Goal: Task Accomplishment & Management: Manage account settings

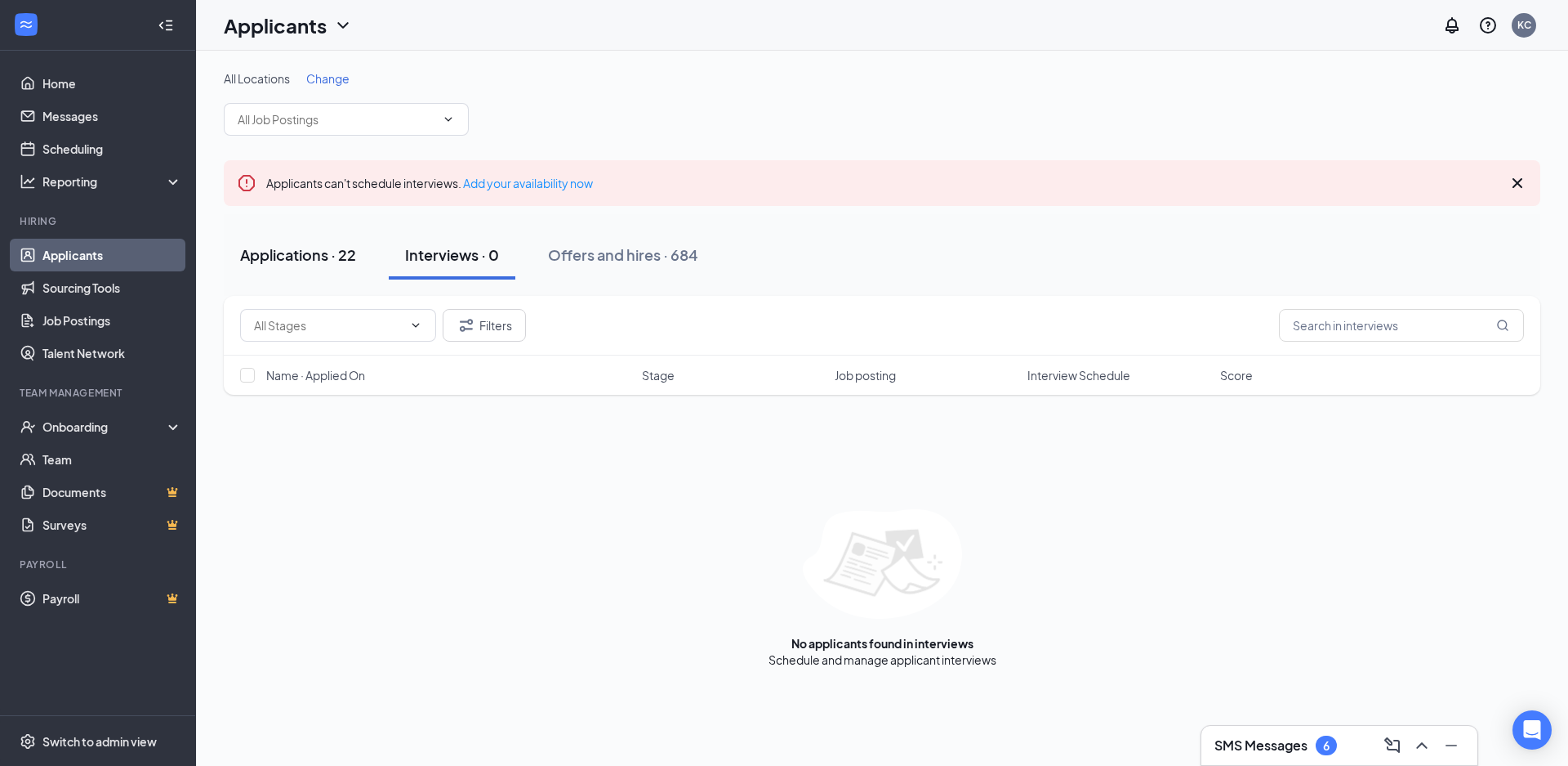
click at [337, 260] on div "Applications · 22" at bounding box center [298, 254] width 116 height 21
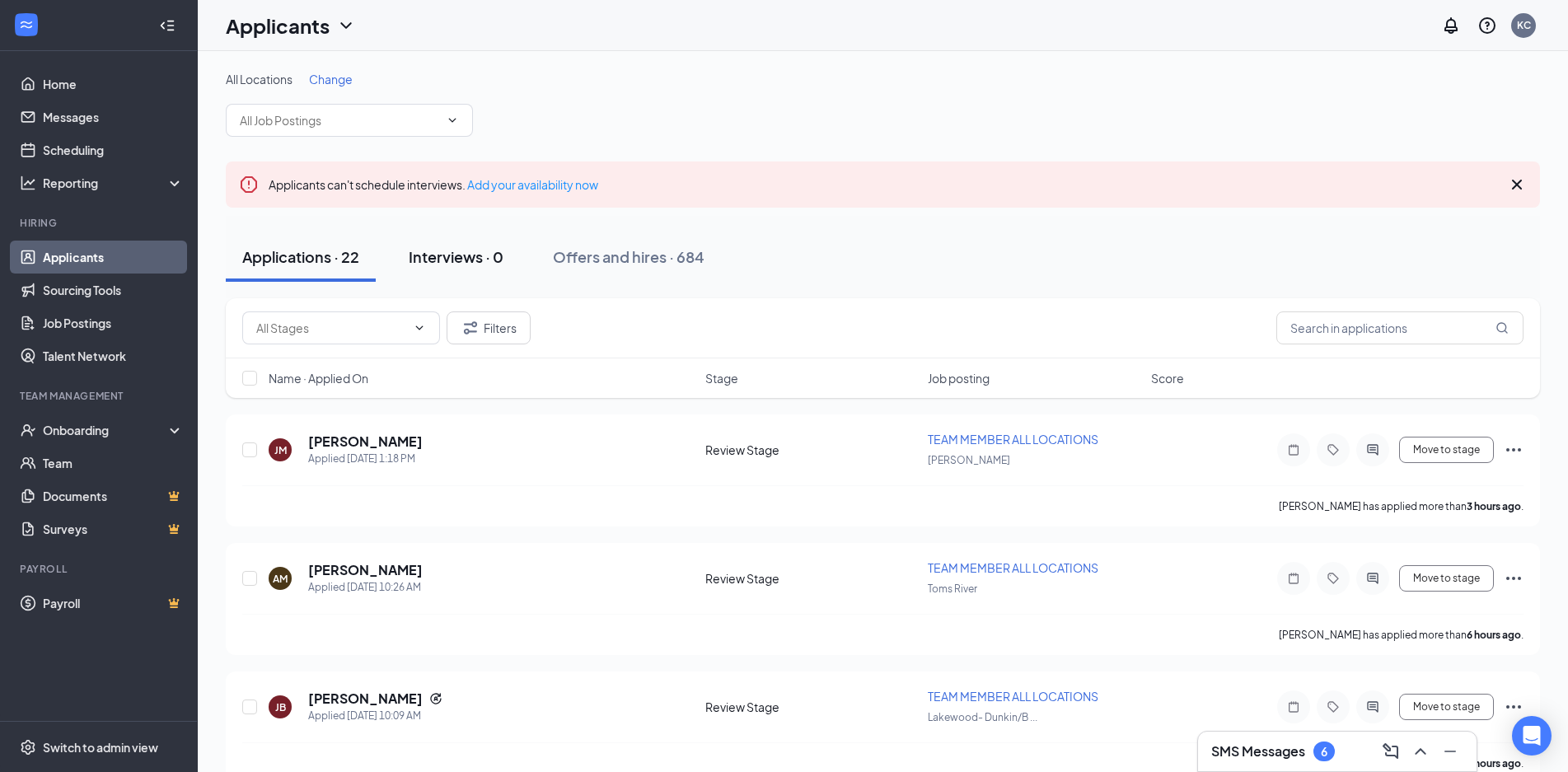
click at [499, 260] on div "Interviews · 0" at bounding box center [456, 256] width 95 height 21
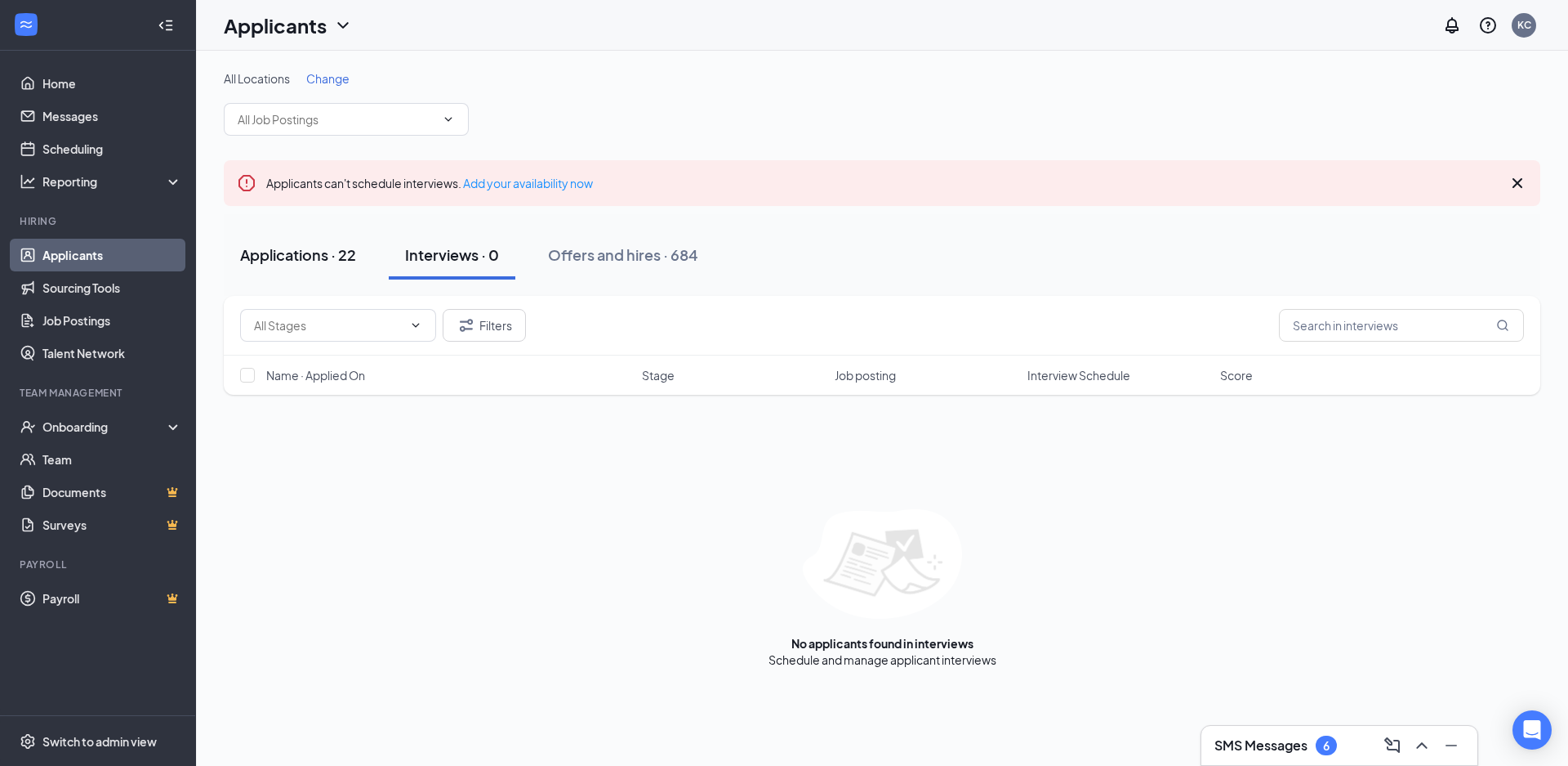
click at [296, 255] on div "Applications · 22" at bounding box center [298, 254] width 116 height 21
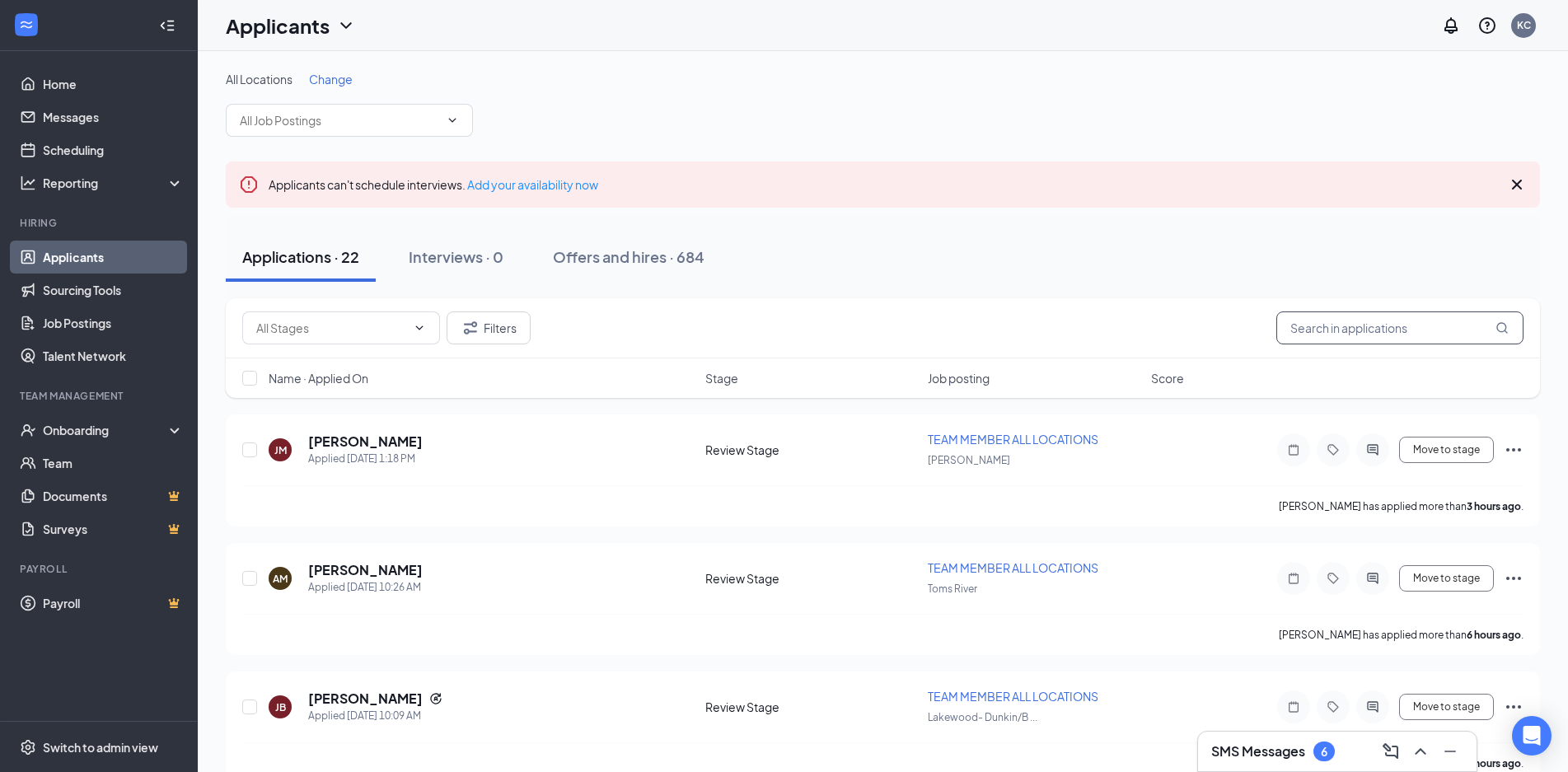
click at [1330, 336] on input "text" at bounding box center [1399, 327] width 247 height 33
paste input "Jonathan Trinidad"
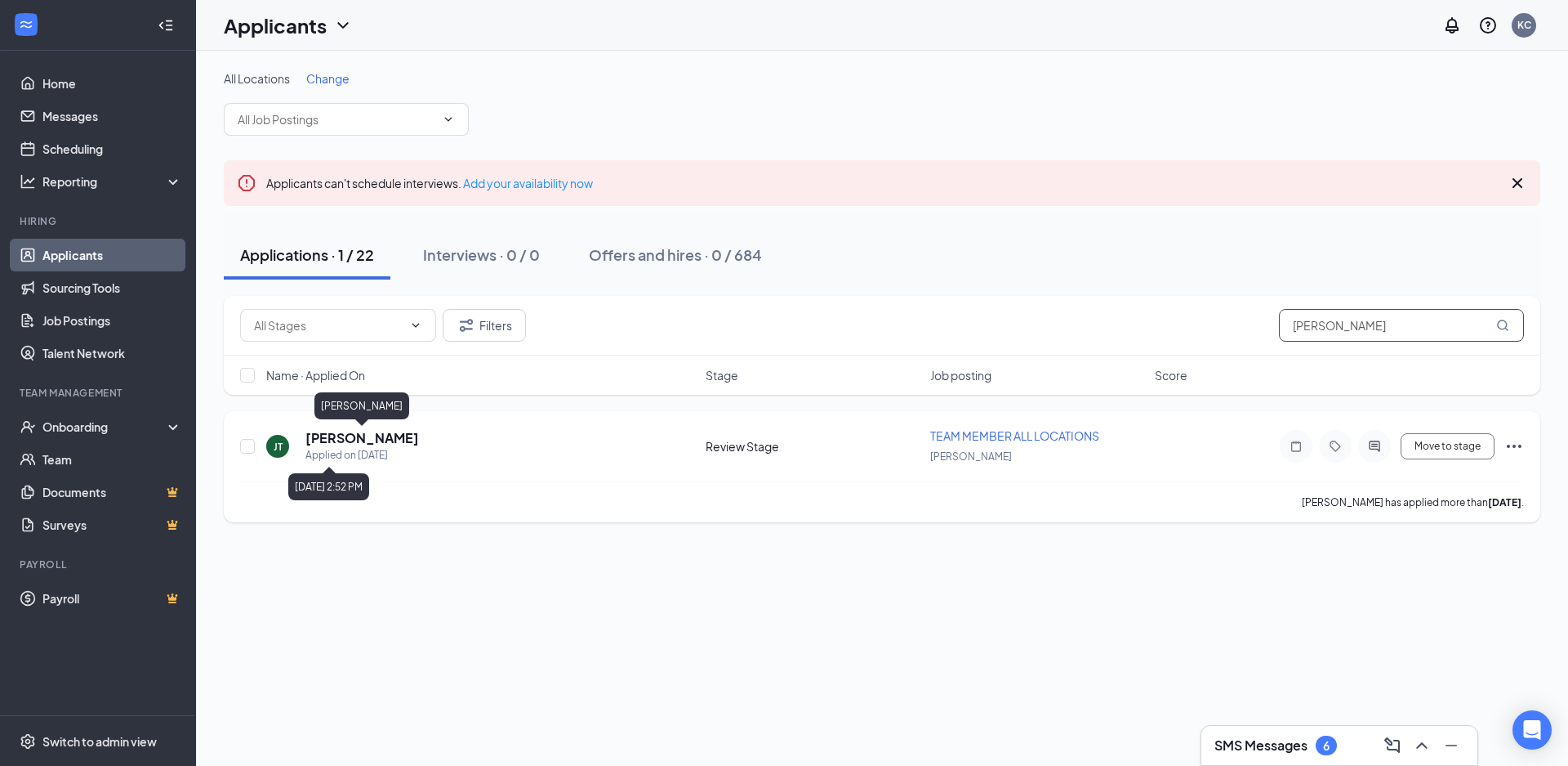
type input "Jonathan Trinidad"
click at [347, 435] on h5 "Jonathan Trinidad" at bounding box center [362, 438] width 113 height 18
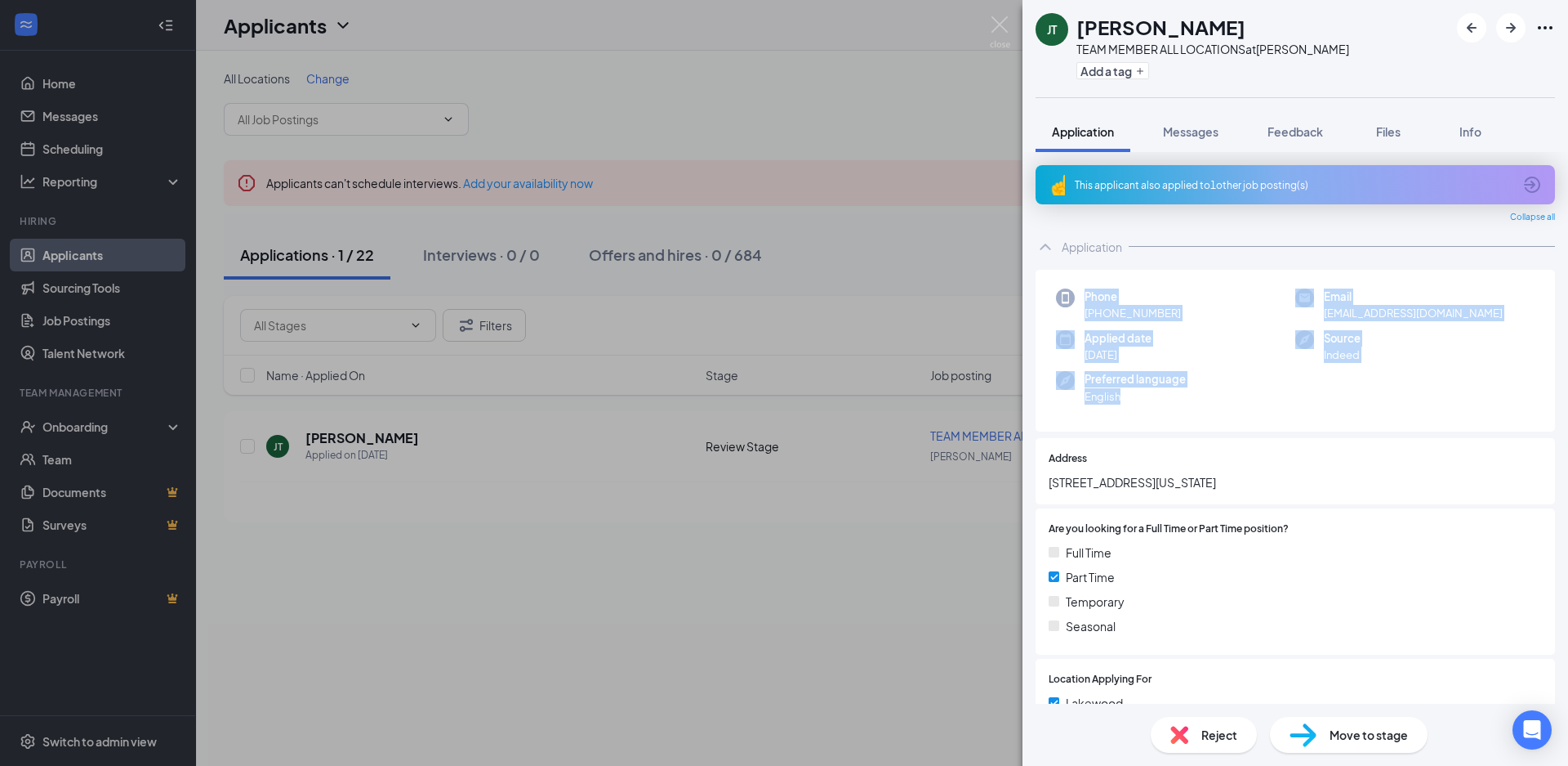
drag, startPoint x: 1120, startPoint y: 386, endPoint x: 1080, endPoint y: 279, distance: 114.2
click at [1080, 279] on div "Phone +1 (848) 318-2552 Email jxtrinidad9@icloud.com Applied date Sep 13 Source…" at bounding box center [1295, 351] width 519 height 162
click at [1082, 278] on div "Phone +1 (848) 318-2552 Email jxtrinidad9@icloud.com Applied date Sep 13 Source…" at bounding box center [1295, 351] width 519 height 162
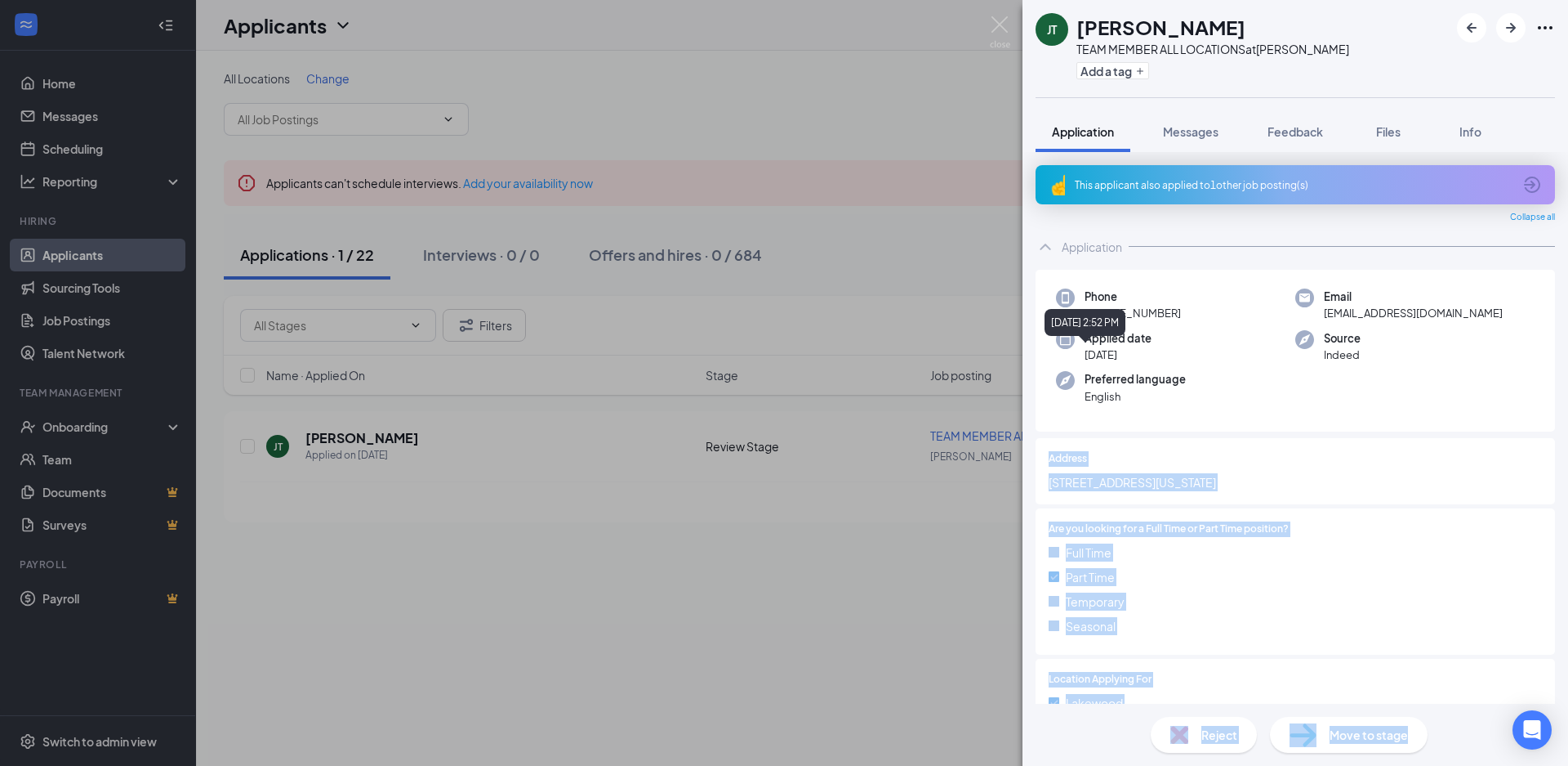
drag, startPoint x: 1140, startPoint y: 412, endPoint x: 1080, endPoint y: 284, distance: 141.4
click at [1079, 310] on body "Home Messages Scheduling Reporting Hiring Applicants Sourcing Tools Job Posting…" at bounding box center [784, 383] width 1568 height 766
click at [1080, 284] on div "Phone +1 (848) 318-2552 Email jxtrinidad9@icloud.com Applied date Sep 13 Source…" at bounding box center [1295, 351] width 519 height 162
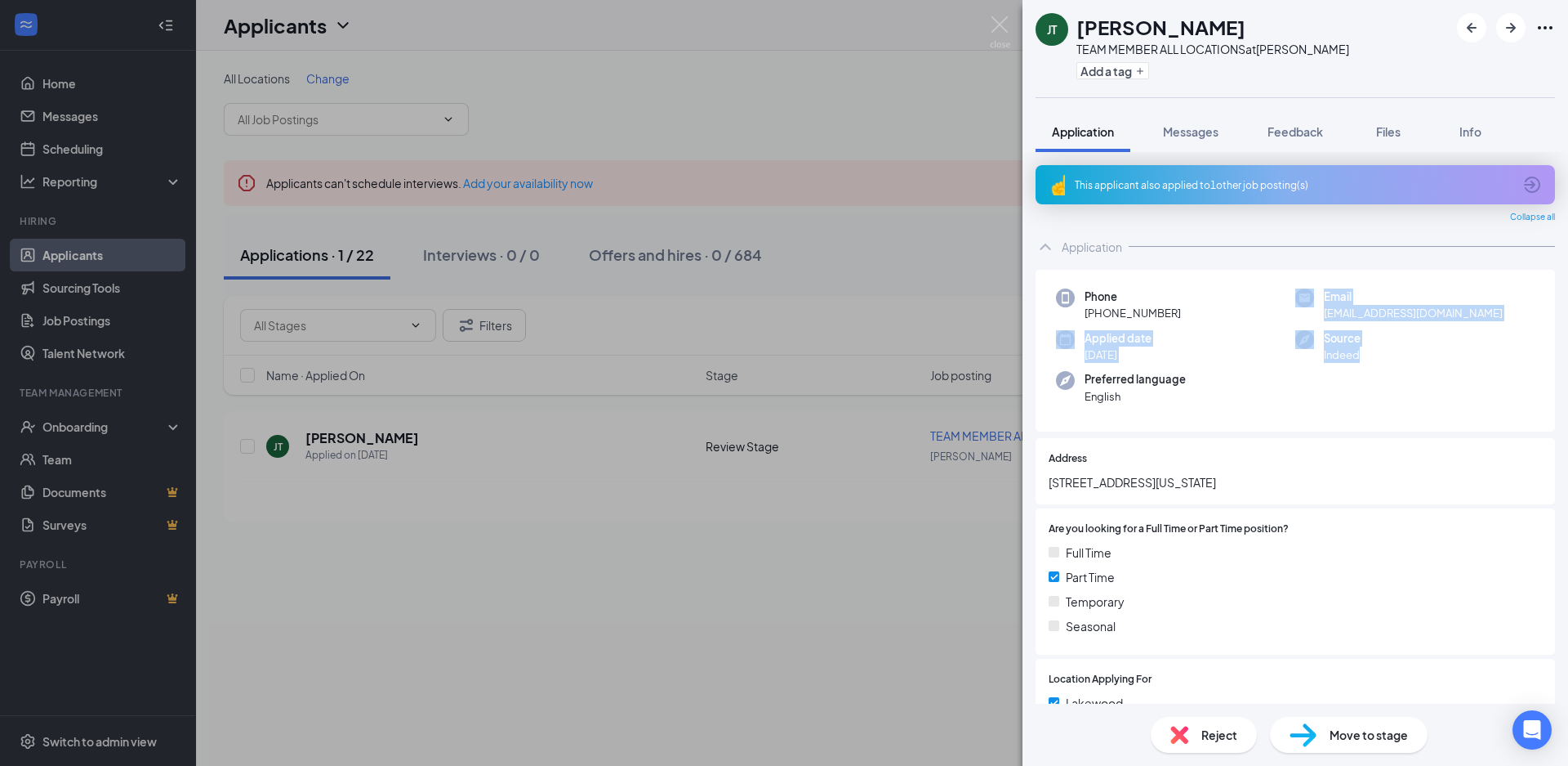
drag, startPoint x: 1352, startPoint y: 364, endPoint x: 1293, endPoint y: 311, distance: 79.3
click at [1293, 311] on div "Phone +1 (848) 318-2552 Email jxtrinidad9@icloud.com Applied date Sep 13 Source…" at bounding box center [1295, 351] width 519 height 162
drag, startPoint x: 1297, startPoint y: 289, endPoint x: 1236, endPoint y: 306, distance: 63.3
click at [1296, 289] on img at bounding box center [1304, 297] width 19 height 19
click at [1120, 321] on span "+1 (848) 318-2552" at bounding box center [1133, 313] width 97 height 17
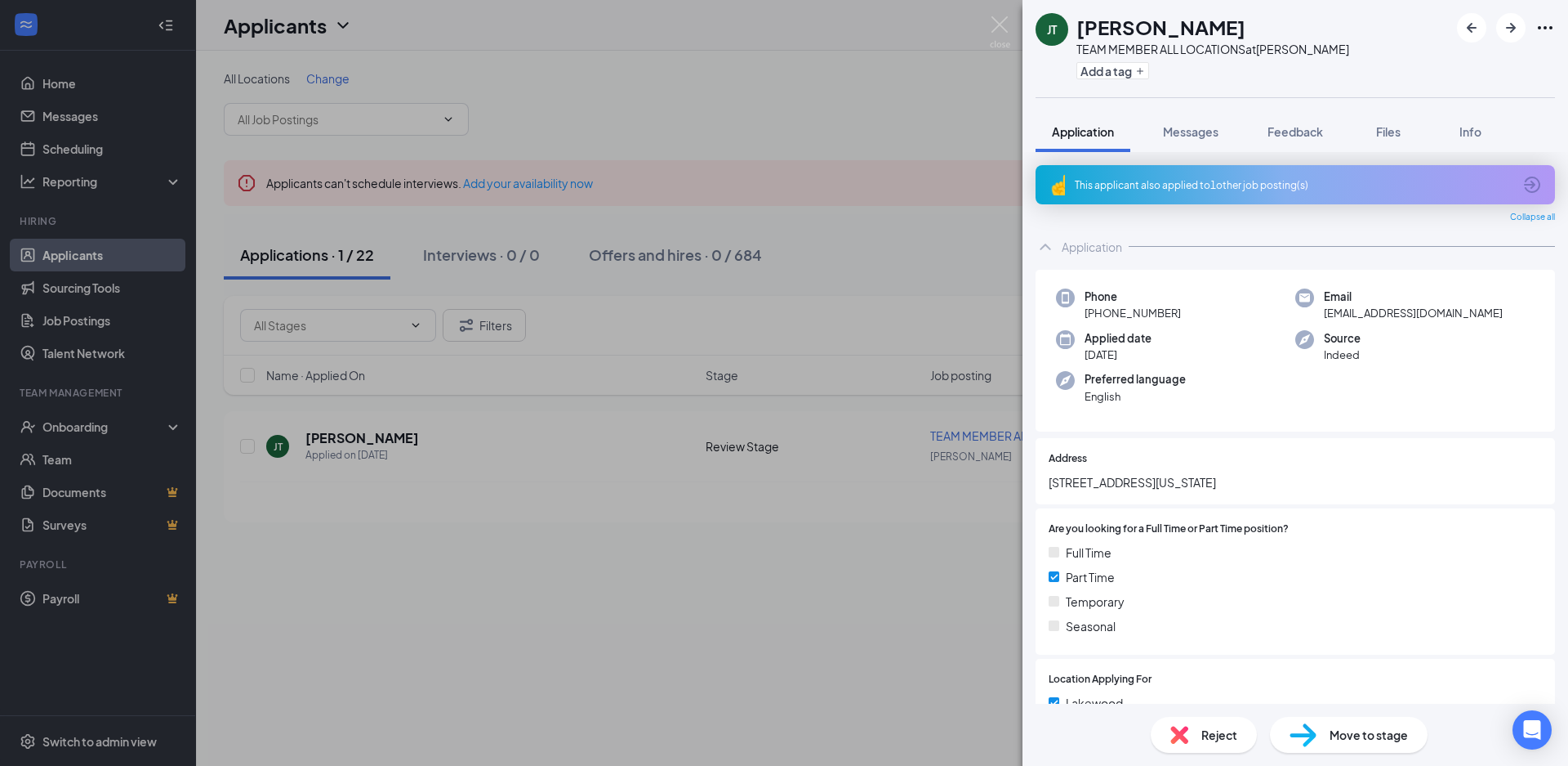
drag, startPoint x: 1088, startPoint y: 308, endPoint x: 1197, endPoint y: 317, distance: 109.4
click at [1197, 317] on div "Phone +1 (848) 318-2552" at bounding box center [1176, 305] width 240 height 33
drag, startPoint x: 1133, startPoint y: 359, endPoint x: 1077, endPoint y: 354, distance: 56.2
click at [1077, 354] on div "Applied date Sep 13" at bounding box center [1176, 346] width 240 height 33
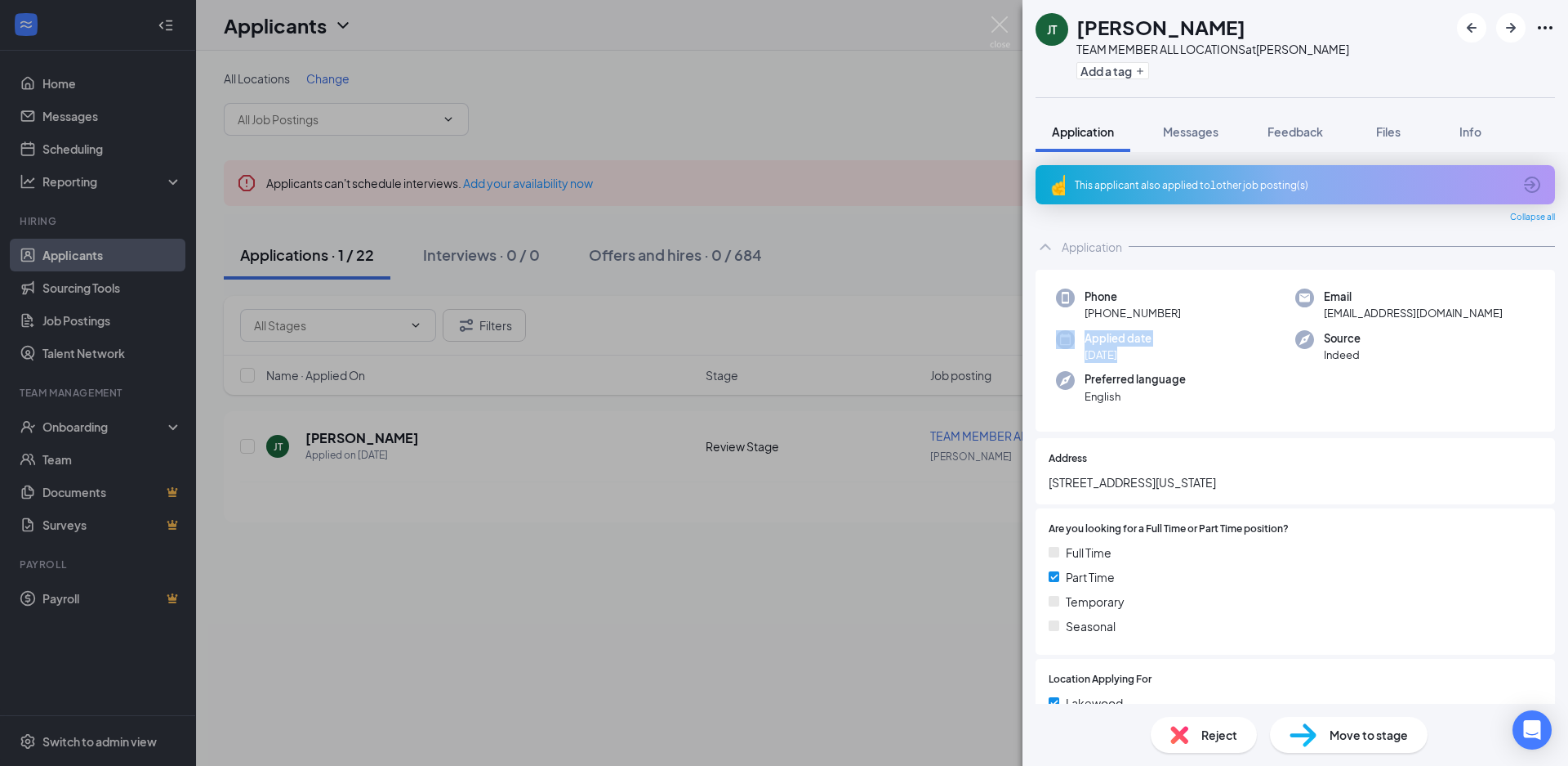
click at [1084, 366] on div "Phone +1 (848) 318-2552 Email jxtrinidad9@icloud.com Applied date Sep 13 Source…" at bounding box center [1295, 351] width 519 height 162
drag, startPoint x: 1084, startPoint y: 390, endPoint x: 1132, endPoint y: 400, distance: 49.0
click at [1132, 400] on div "Preferred language English" at bounding box center [1176, 388] width 240 height 33
click at [1134, 400] on span "English" at bounding box center [1135, 396] width 102 height 17
click at [1221, 734] on span "Reject" at bounding box center [1219, 734] width 36 height 18
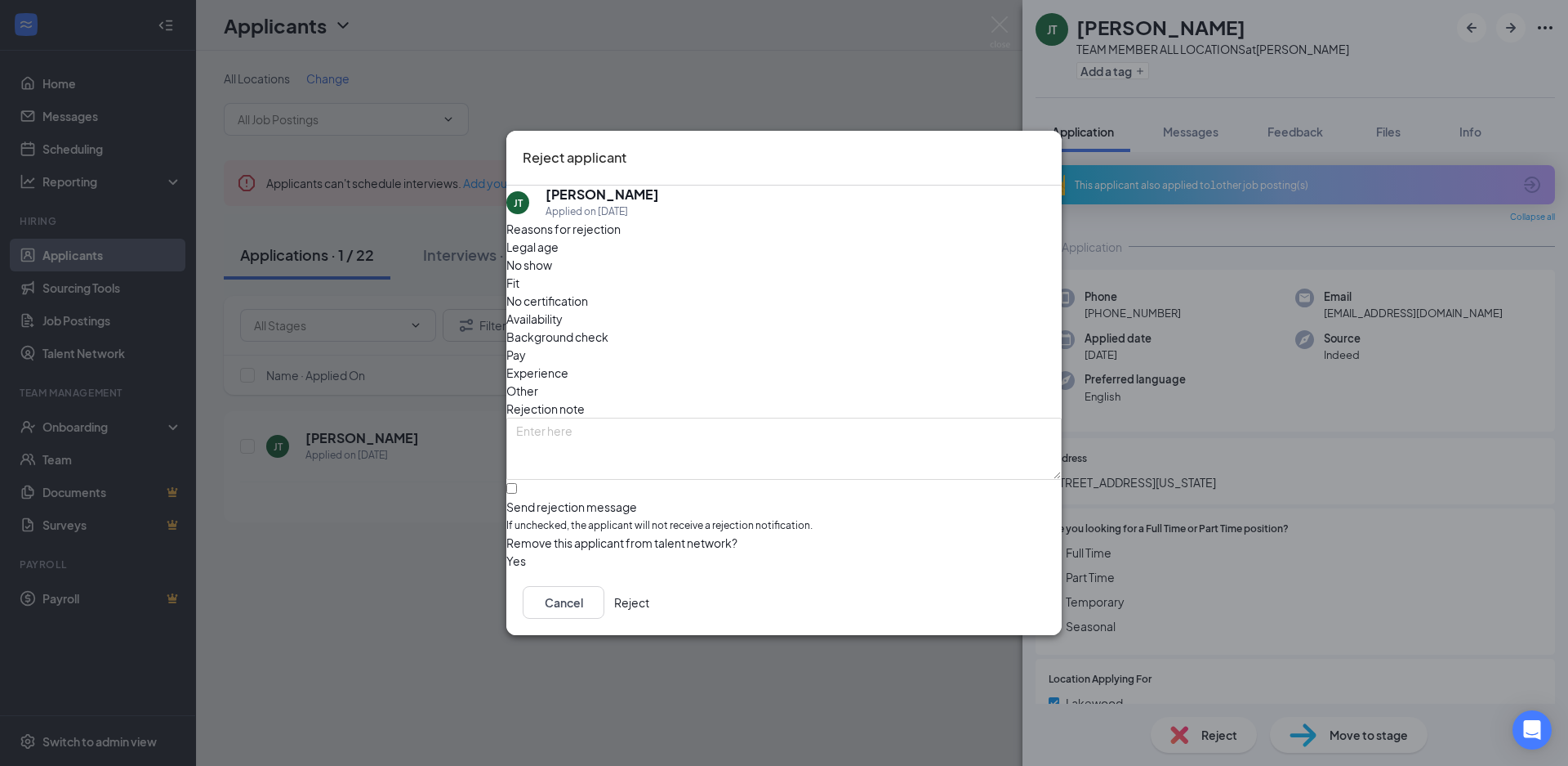
click at [649, 594] on button "Reject" at bounding box center [632, 602] width 35 height 32
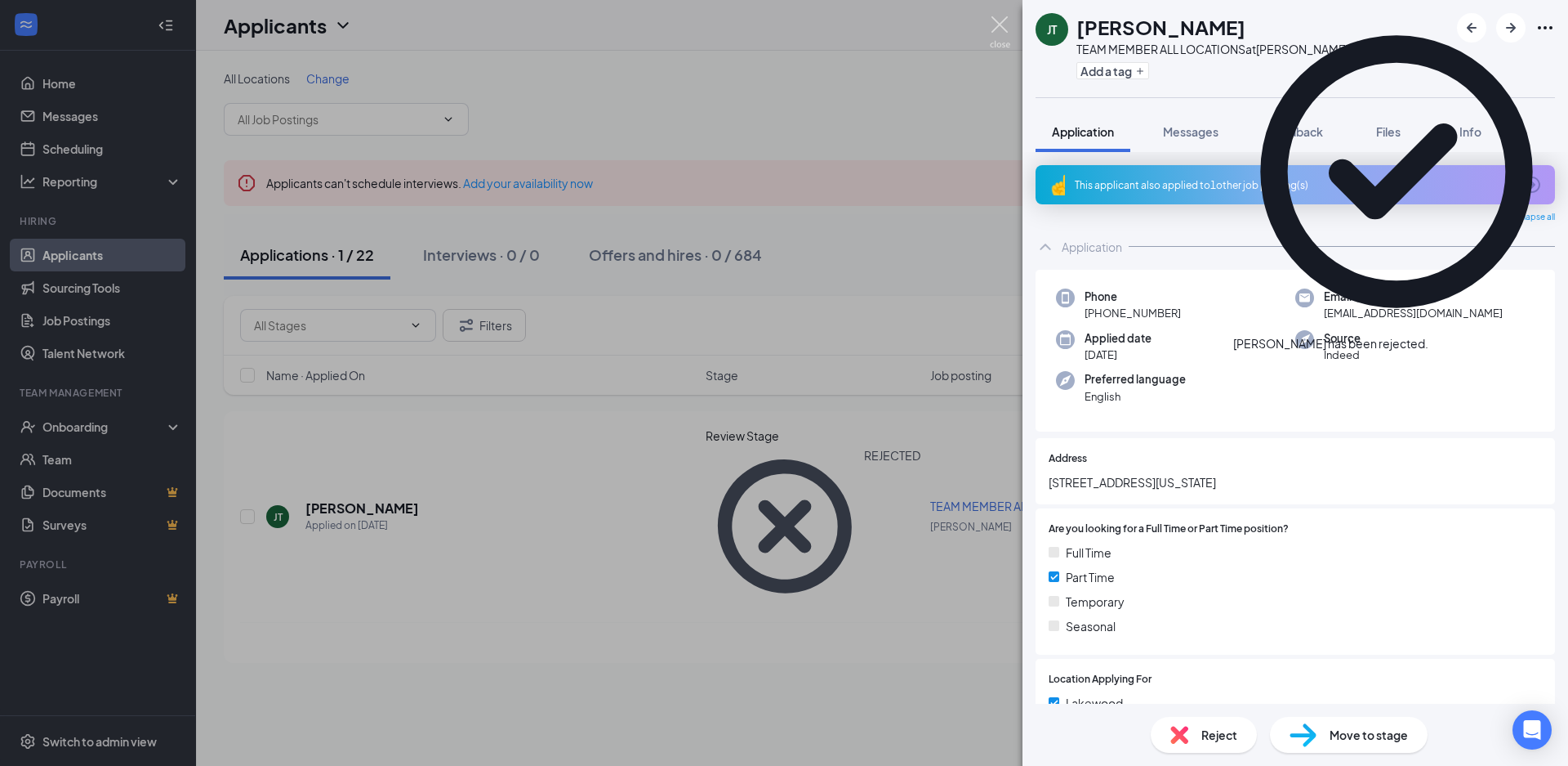
click at [1010, 27] on img at bounding box center [1000, 32] width 21 height 32
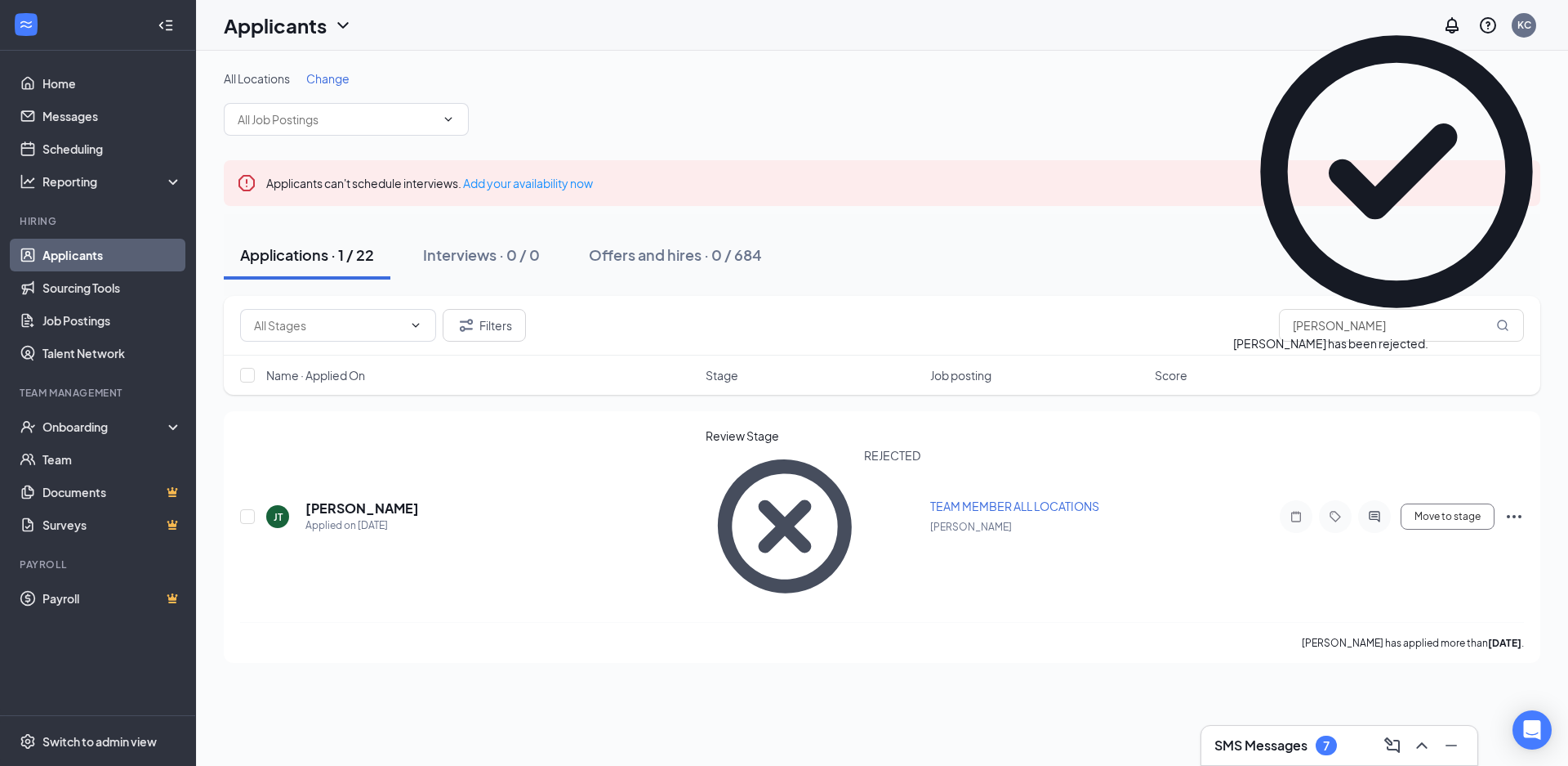
click at [84, 254] on link "Applicants" at bounding box center [112, 255] width 140 height 32
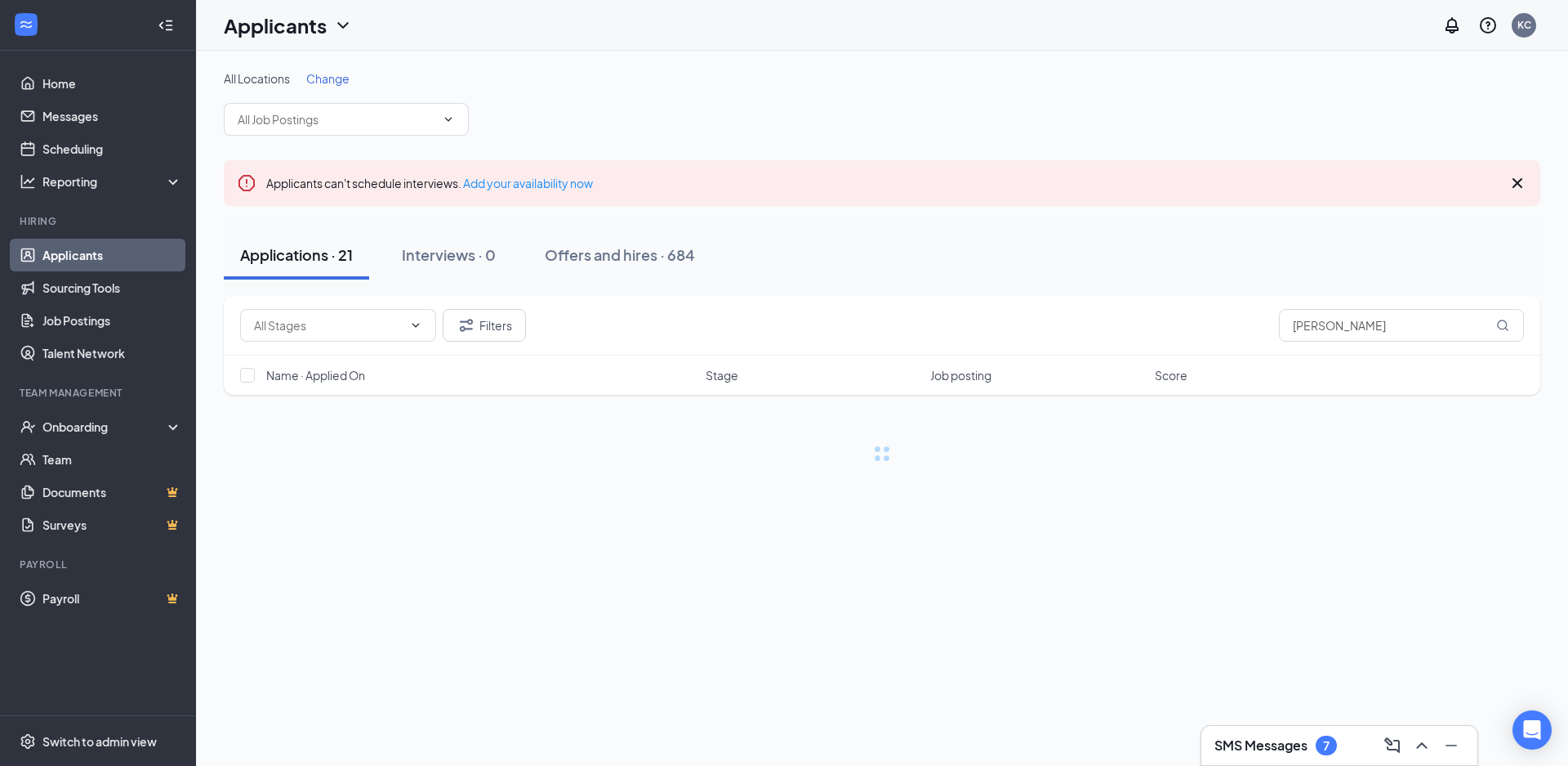
click at [1293, 744] on h3 "SMS Messages" at bounding box center [1261, 745] width 93 height 18
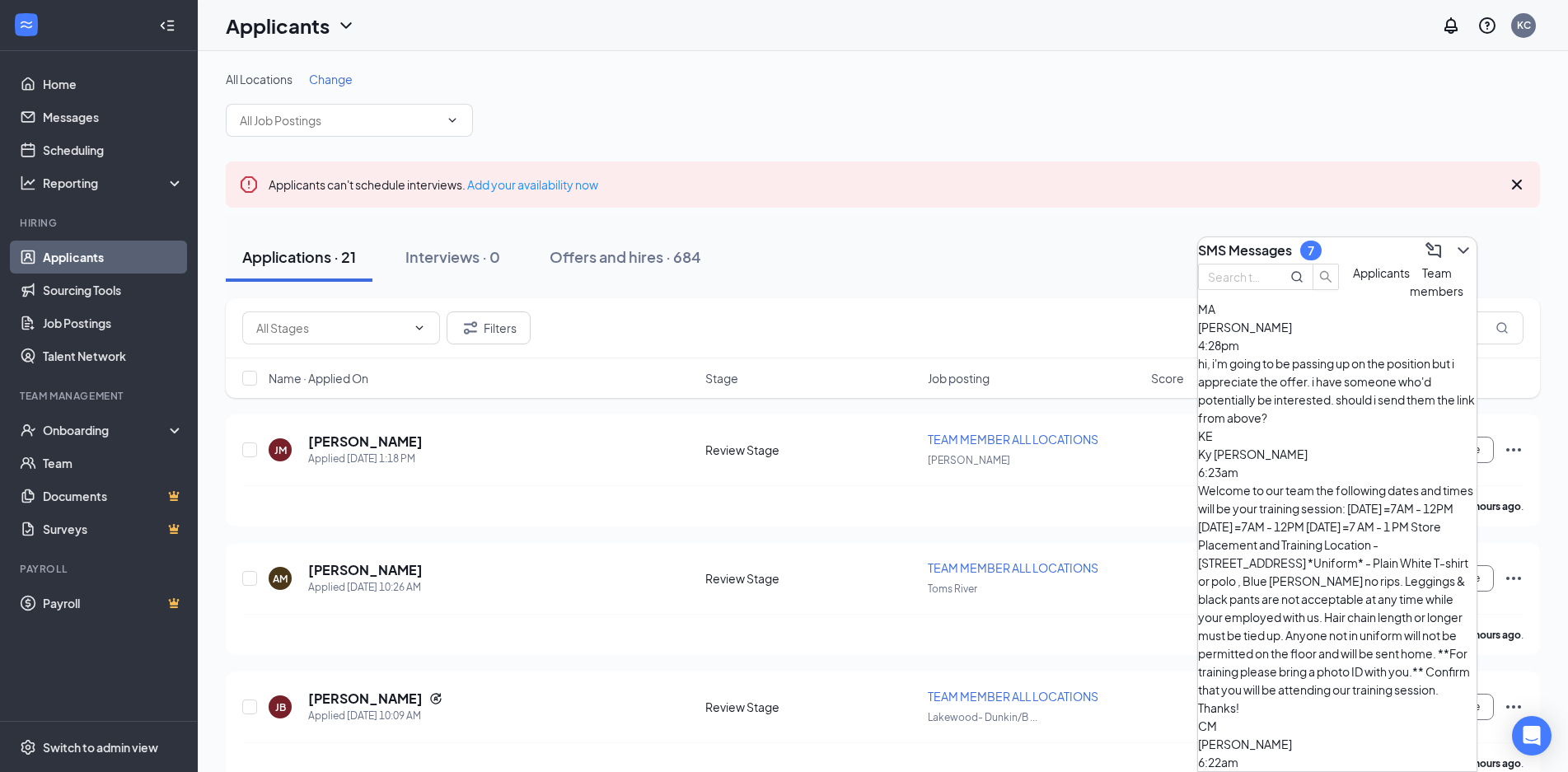
click at [1311, 389] on div "hi, i'm going to be passing up on the position but i appreciate the offer. i ha…" at bounding box center [1337, 390] width 279 height 72
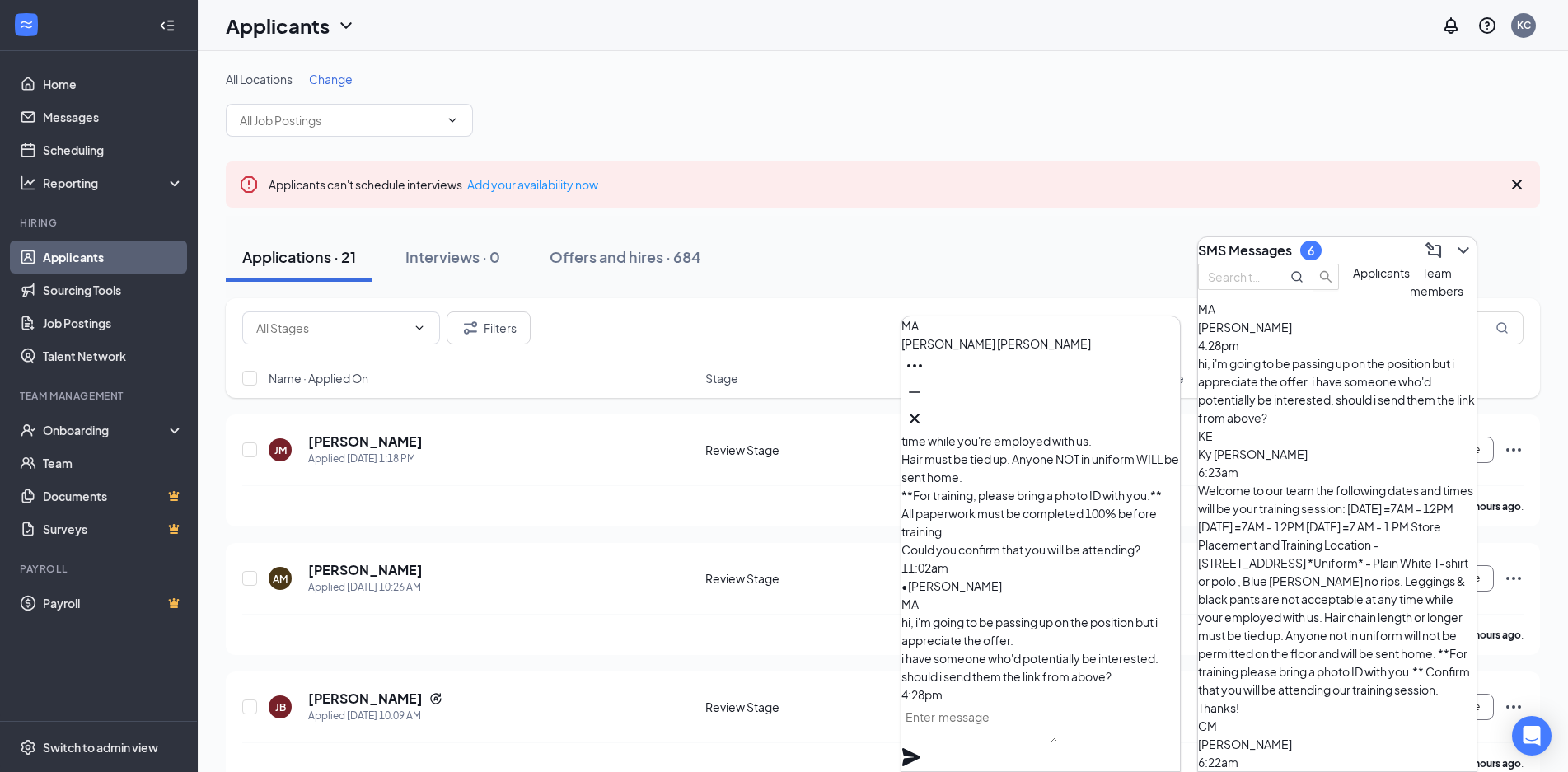
click at [924, 375] on icon "Ellipses" at bounding box center [915, 366] width 20 height 20
click at [1116, 453] on link "View employee profile" at bounding box center [1158, 444] width 122 height 18
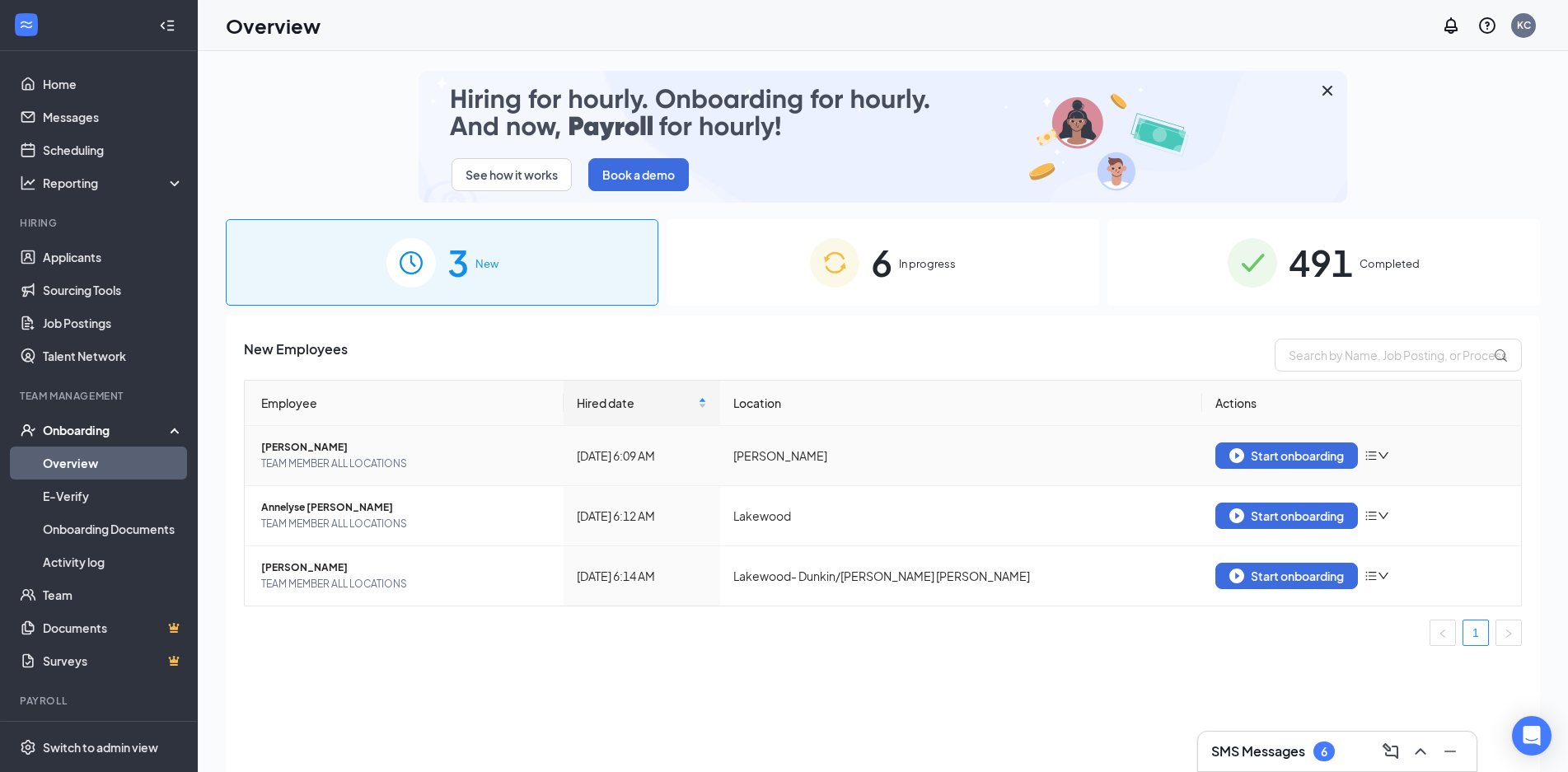
click at [1382, 456] on icon "down" at bounding box center [1383, 456] width 12 height 12
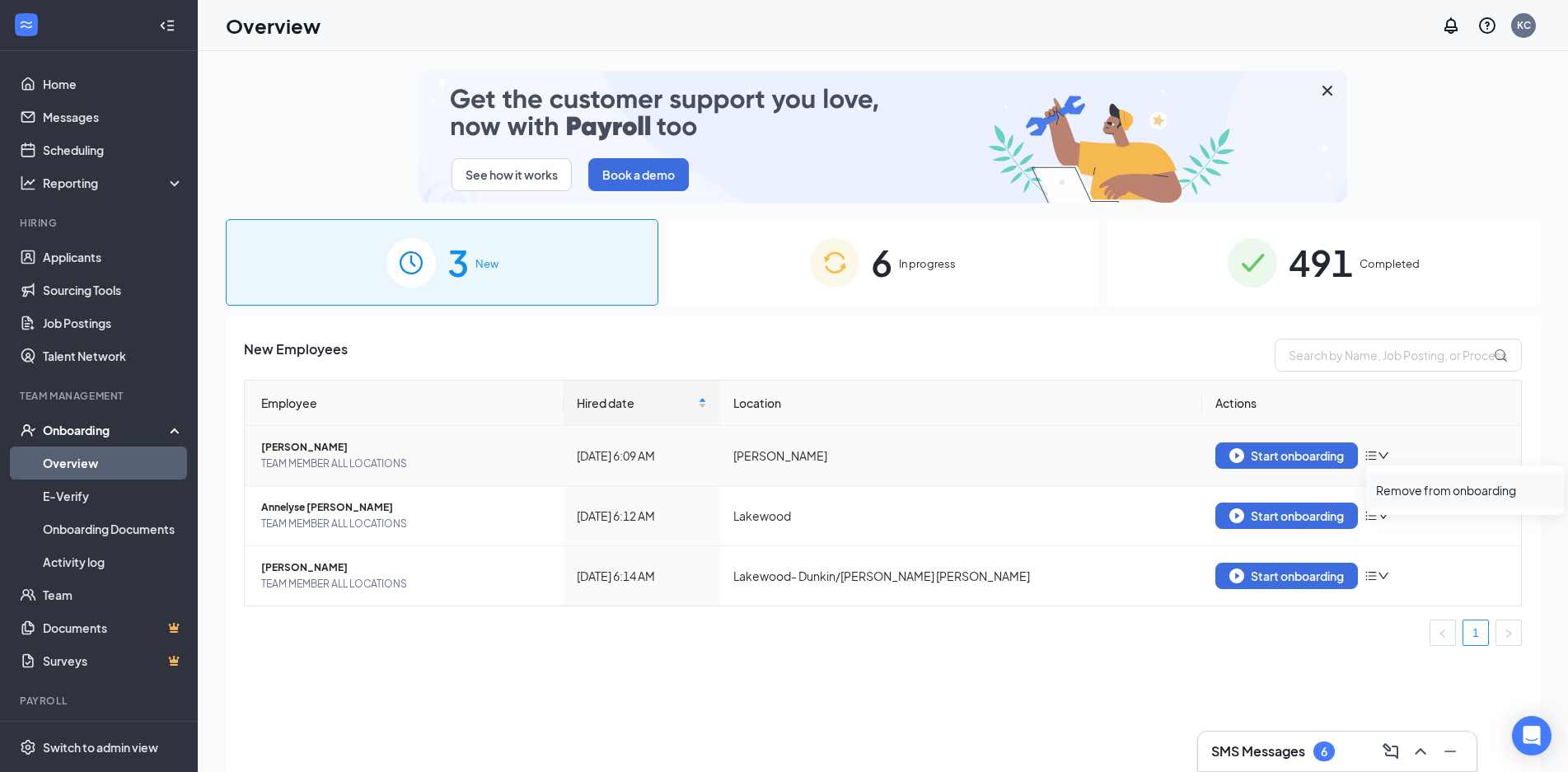
click at [1400, 497] on div "Remove from onboarding" at bounding box center [1465, 490] width 178 height 17
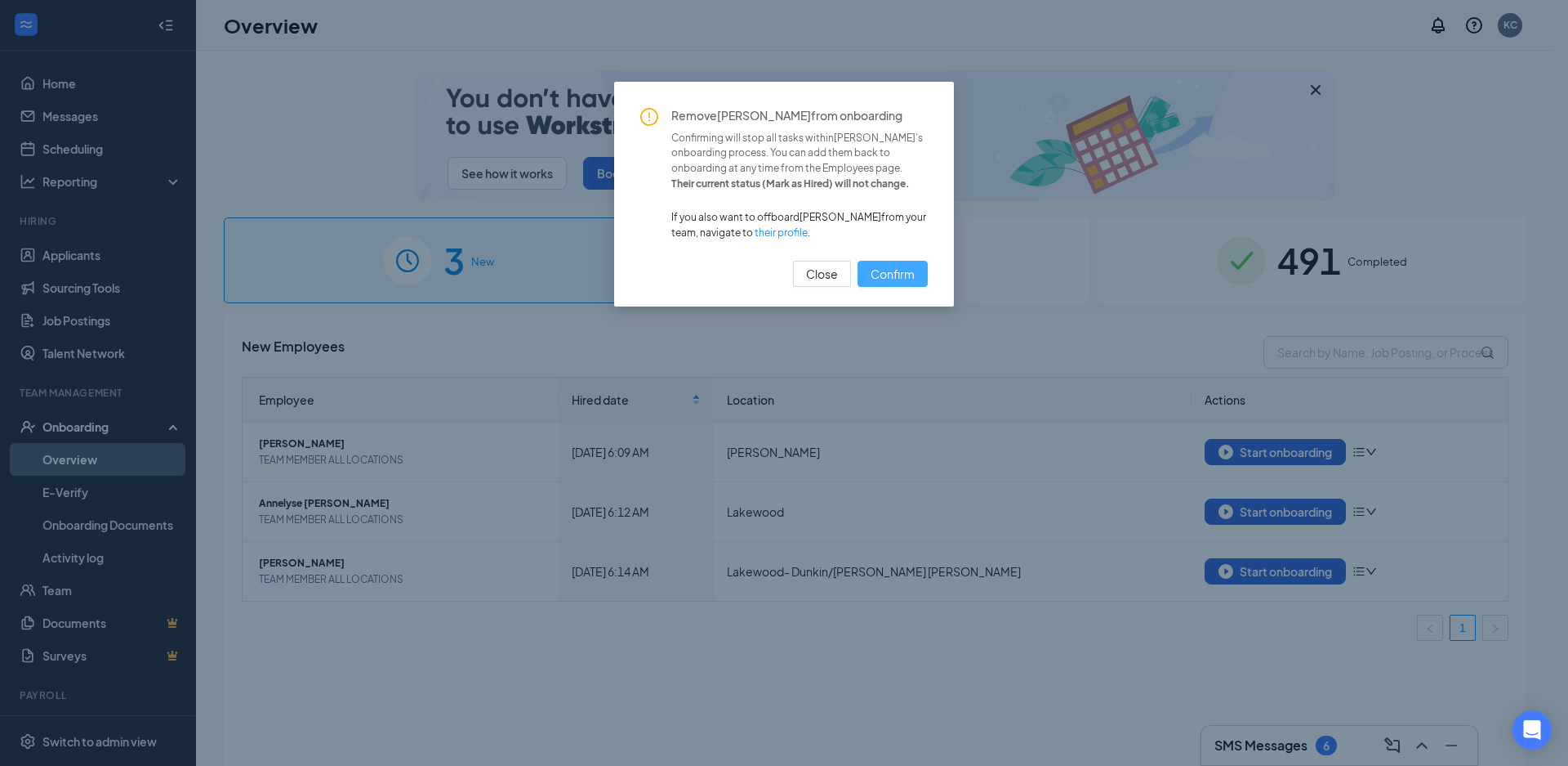
click at [901, 283] on span "Confirm" at bounding box center [892, 274] width 44 height 18
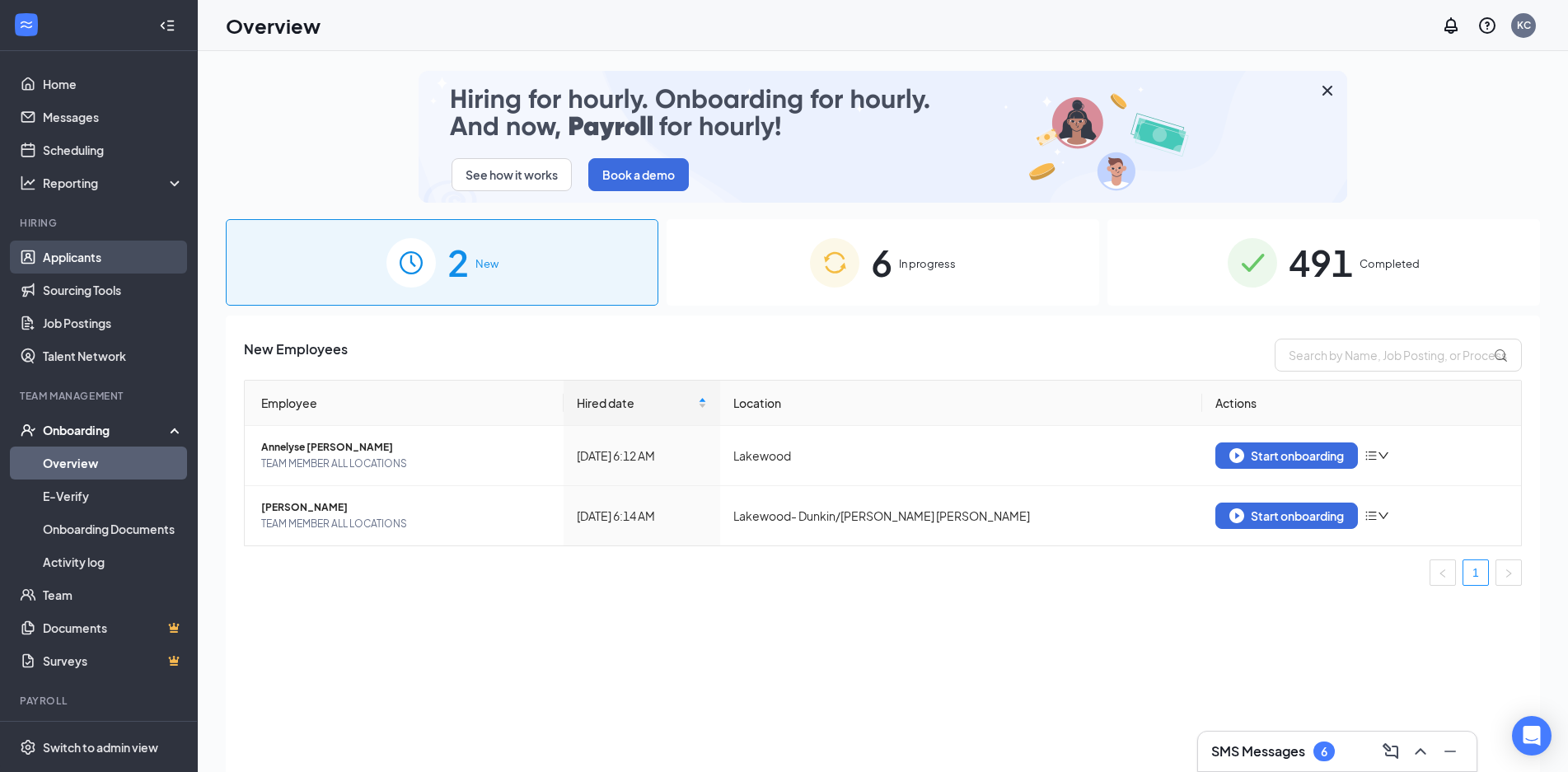
click at [92, 258] on link "Applicants" at bounding box center [113, 257] width 141 height 33
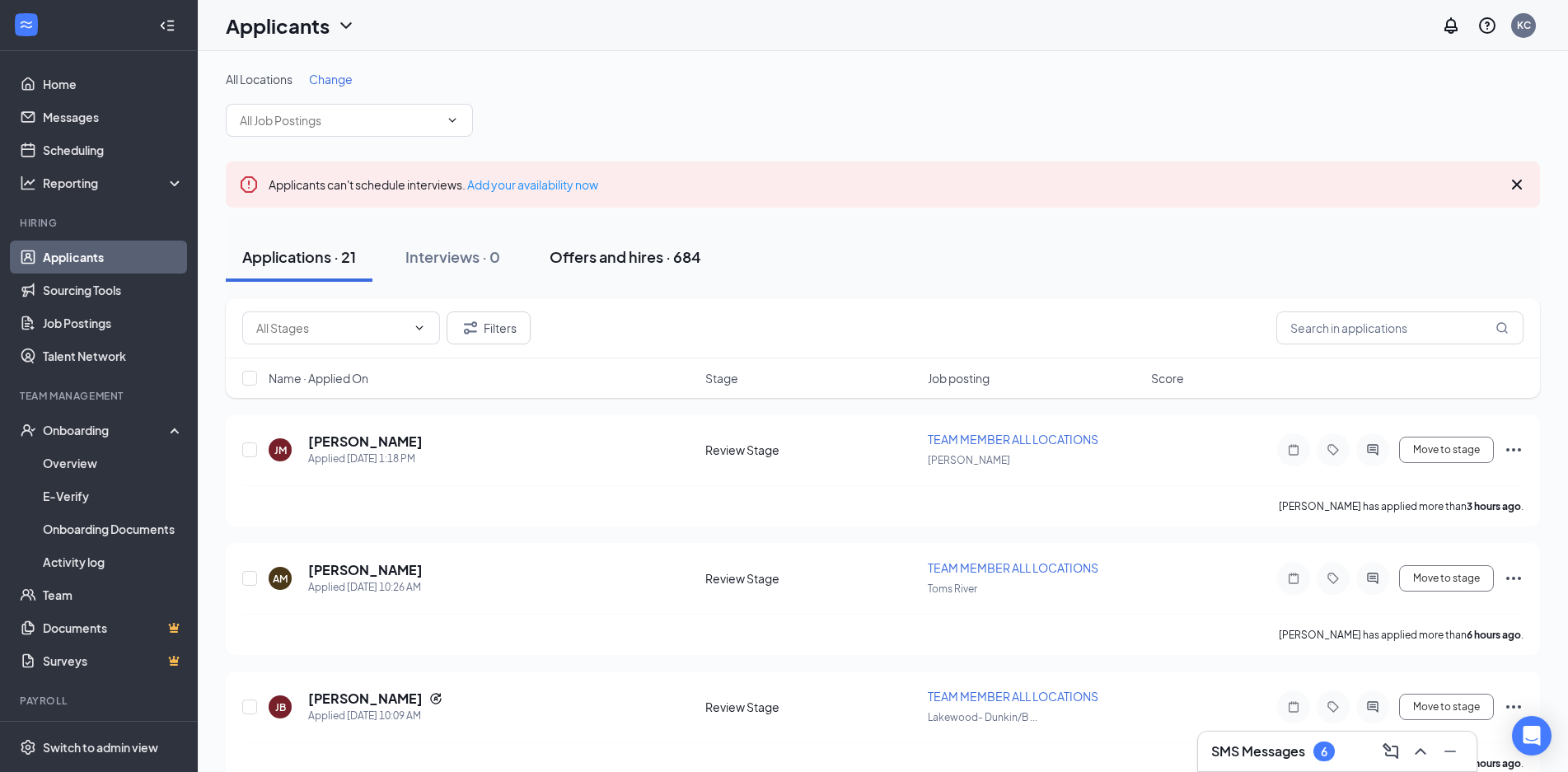
click at [601, 269] on button "Offers and hires · 684" at bounding box center [625, 257] width 185 height 50
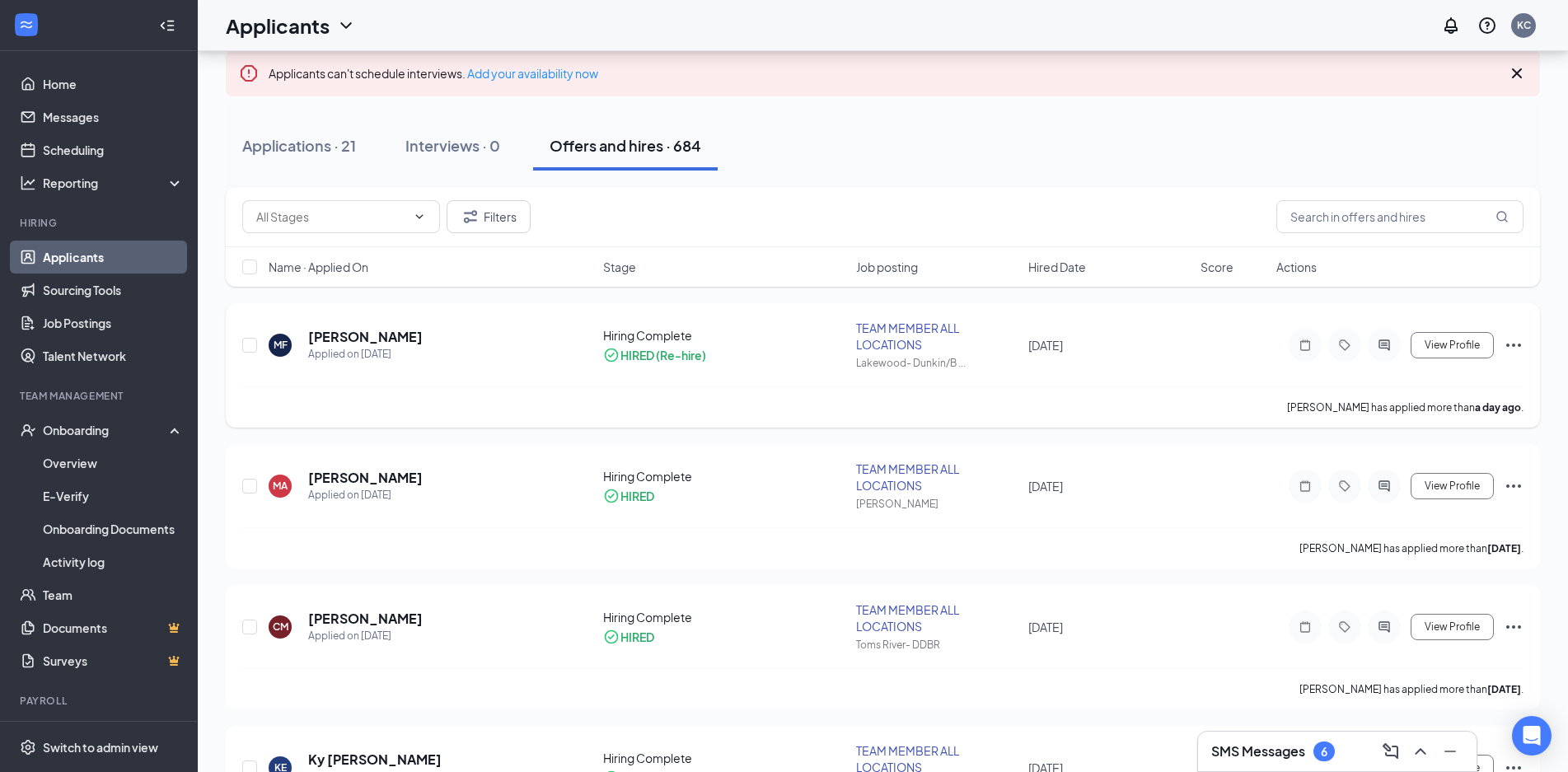
scroll to position [115, 0]
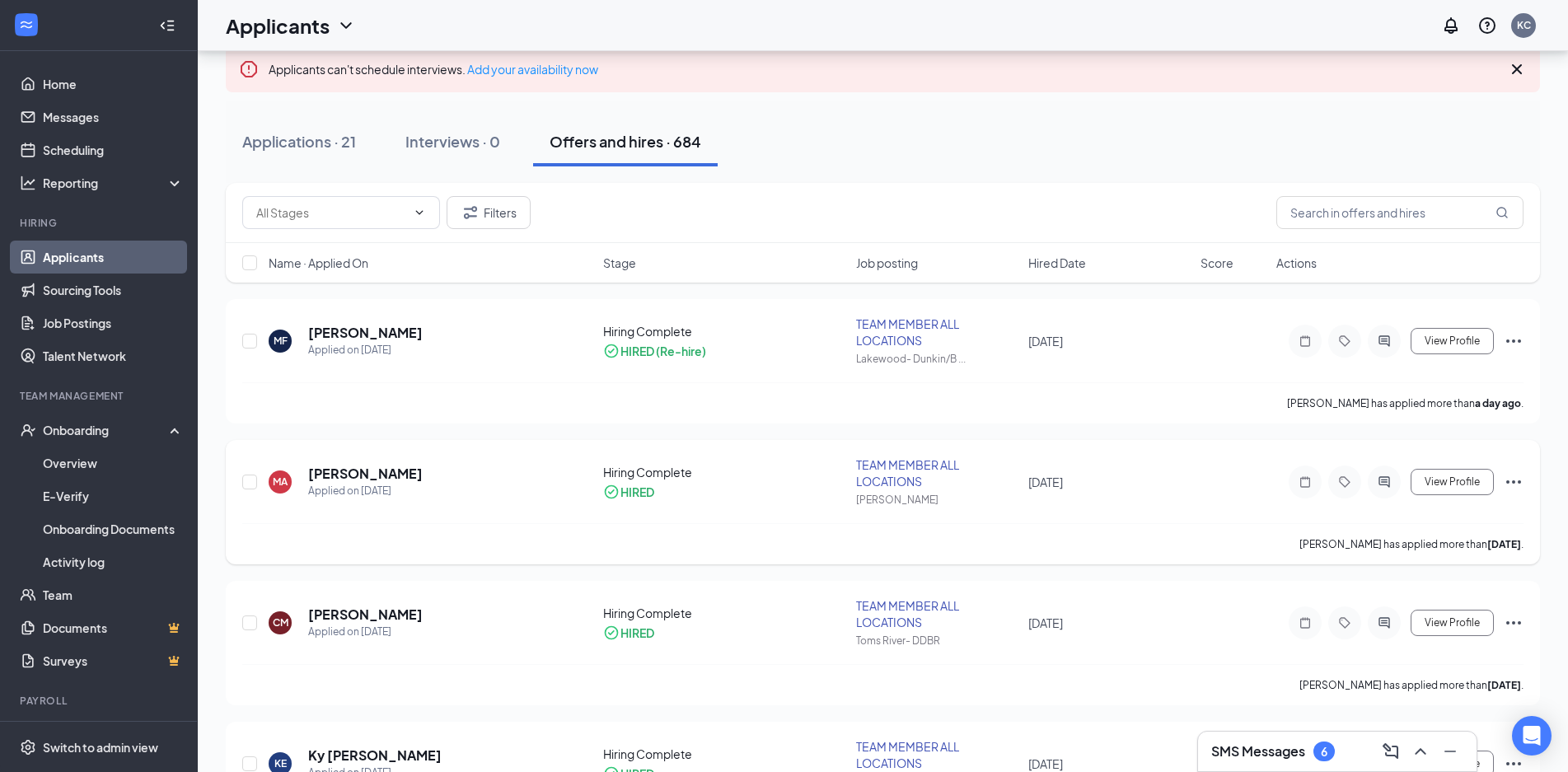
click at [1512, 478] on icon "Ellipses" at bounding box center [1513, 482] width 20 height 20
click at [1427, 517] on p "[PERSON_NAME] not hired" at bounding box center [1439, 524] width 142 height 33
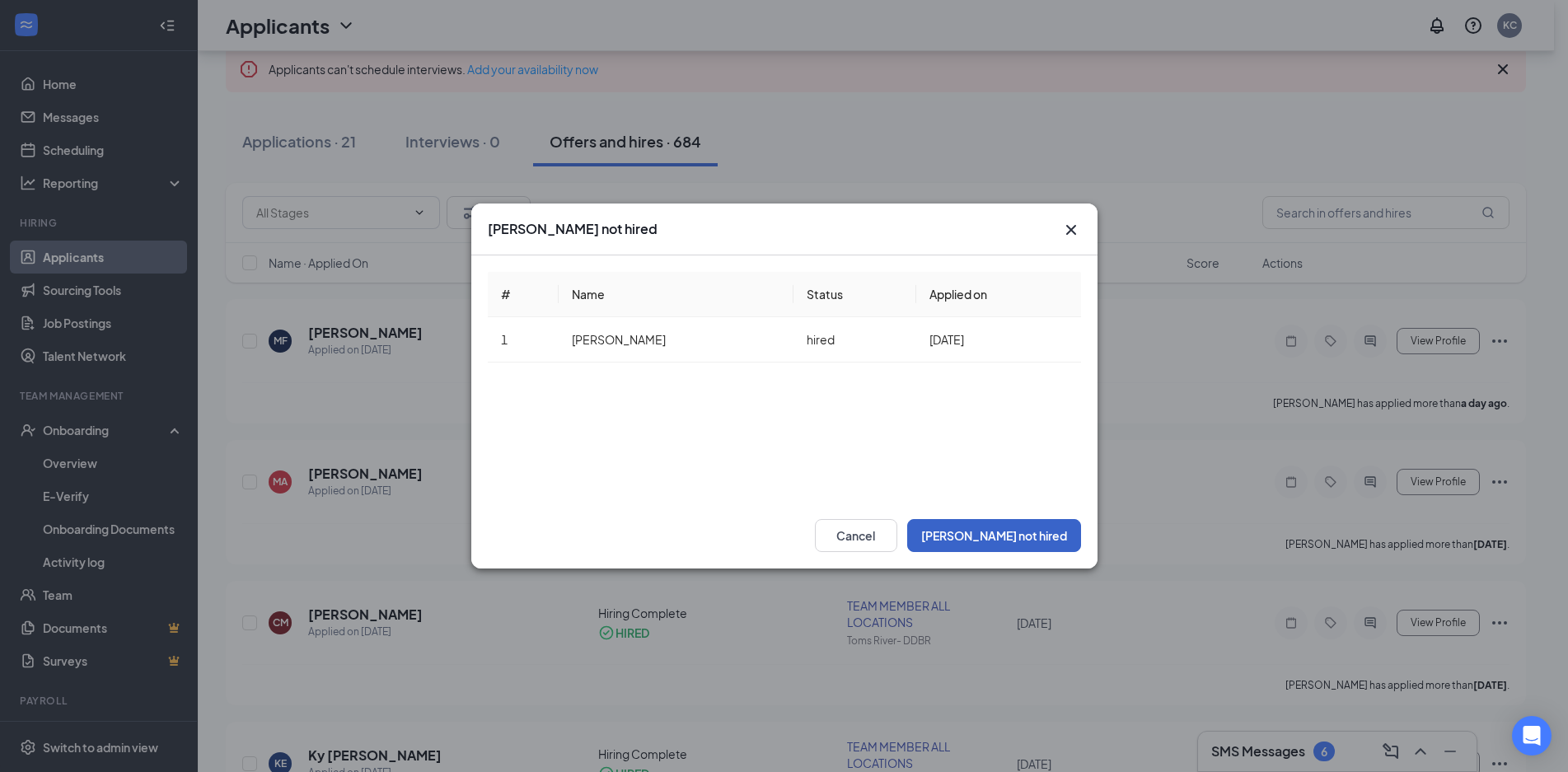
click at [1064, 541] on button "[PERSON_NAME] not hired" at bounding box center [993, 535] width 174 height 33
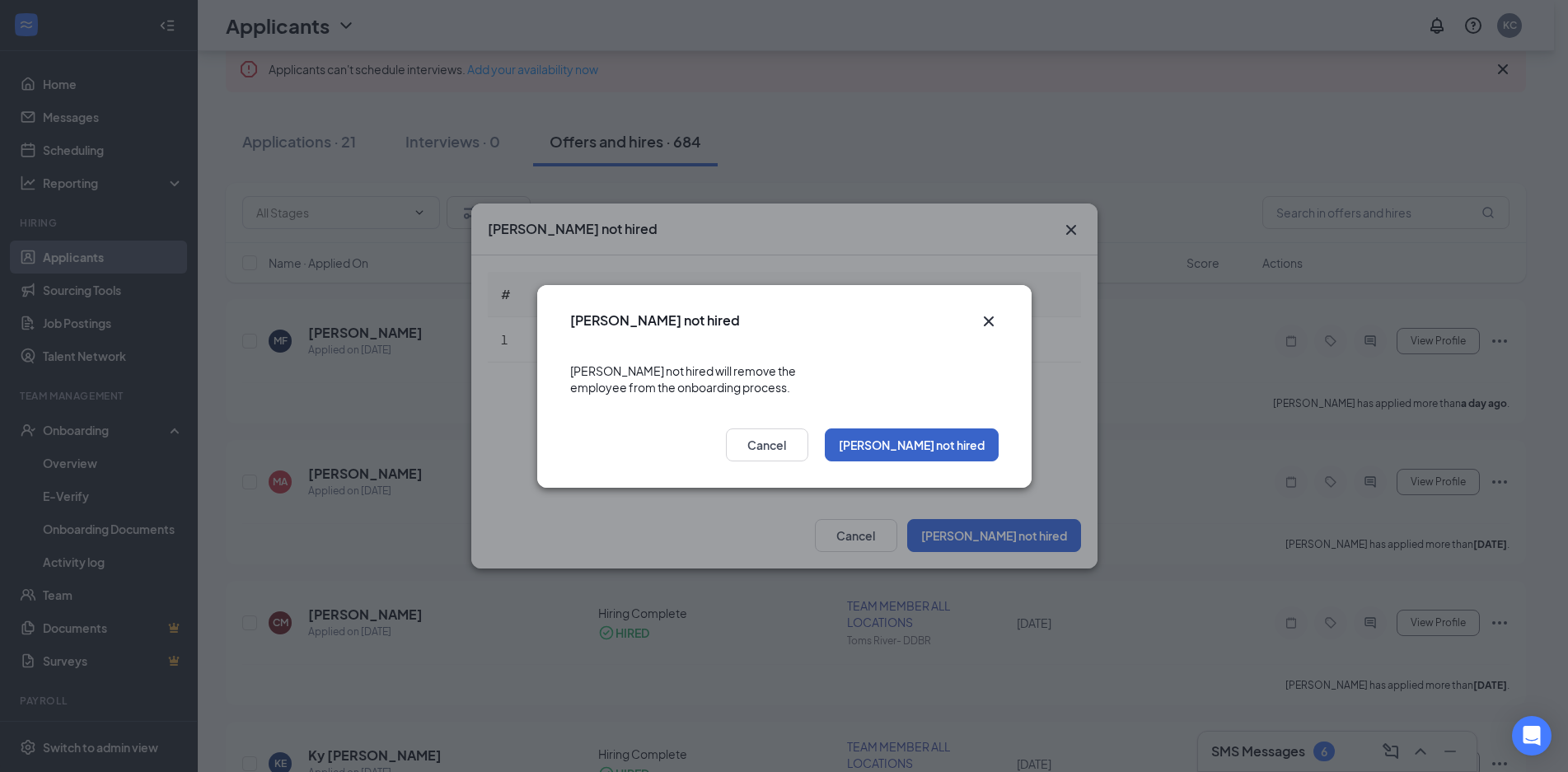
click at [972, 439] on button "[PERSON_NAME] not hired" at bounding box center [911, 444] width 174 height 33
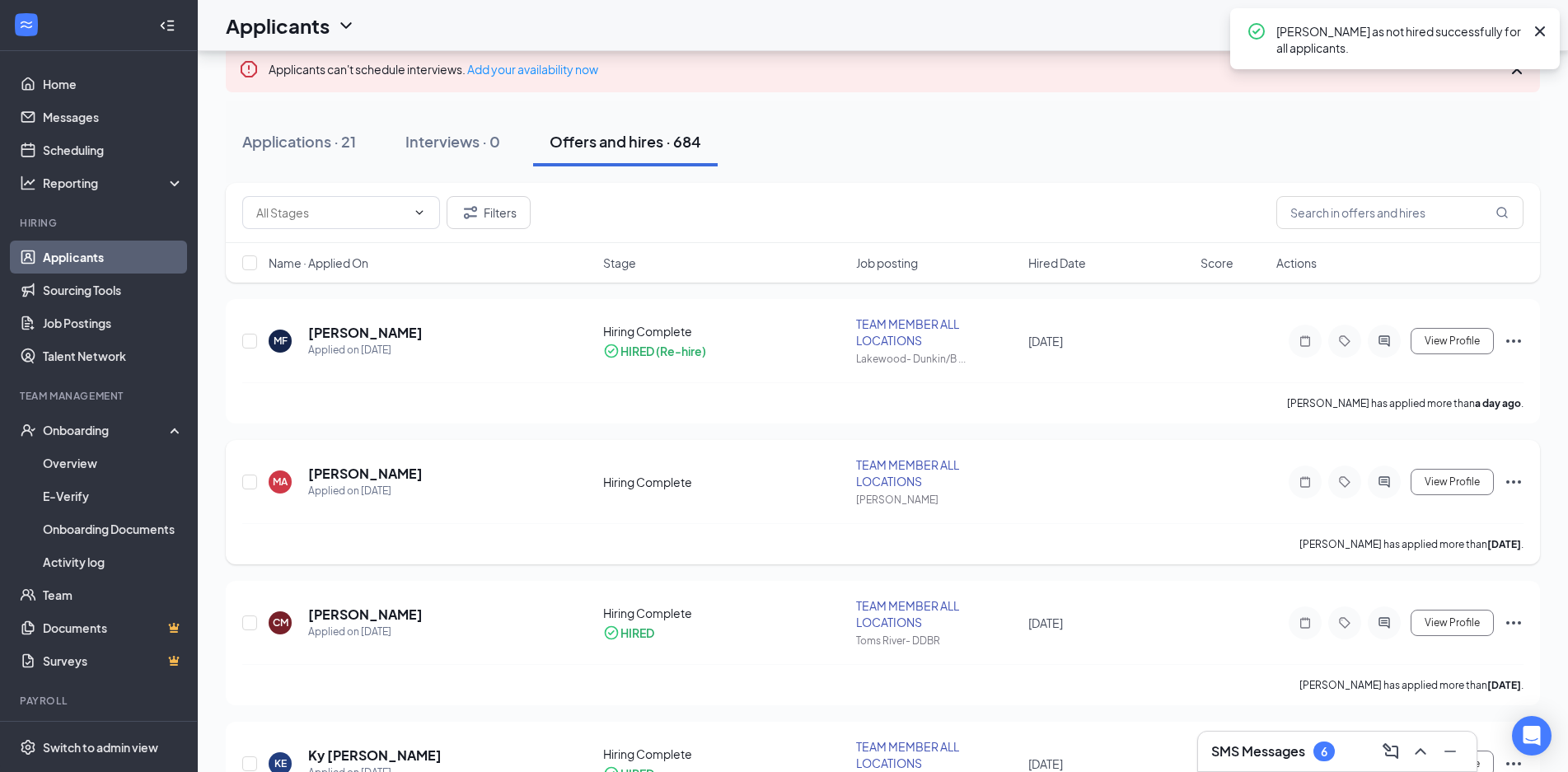
click at [1520, 480] on icon "Ellipses" at bounding box center [1513, 482] width 15 height 3
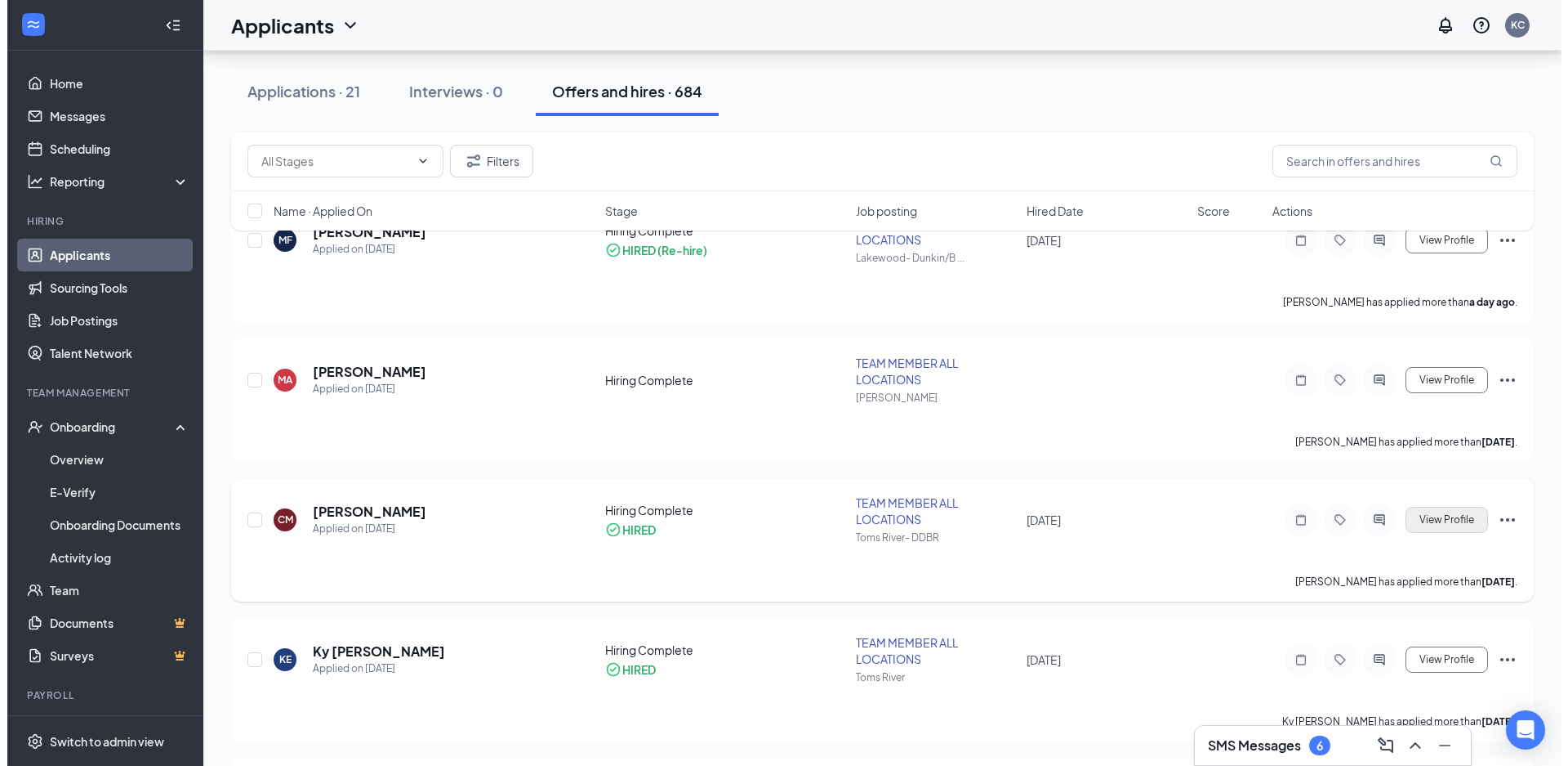
scroll to position [215, 0]
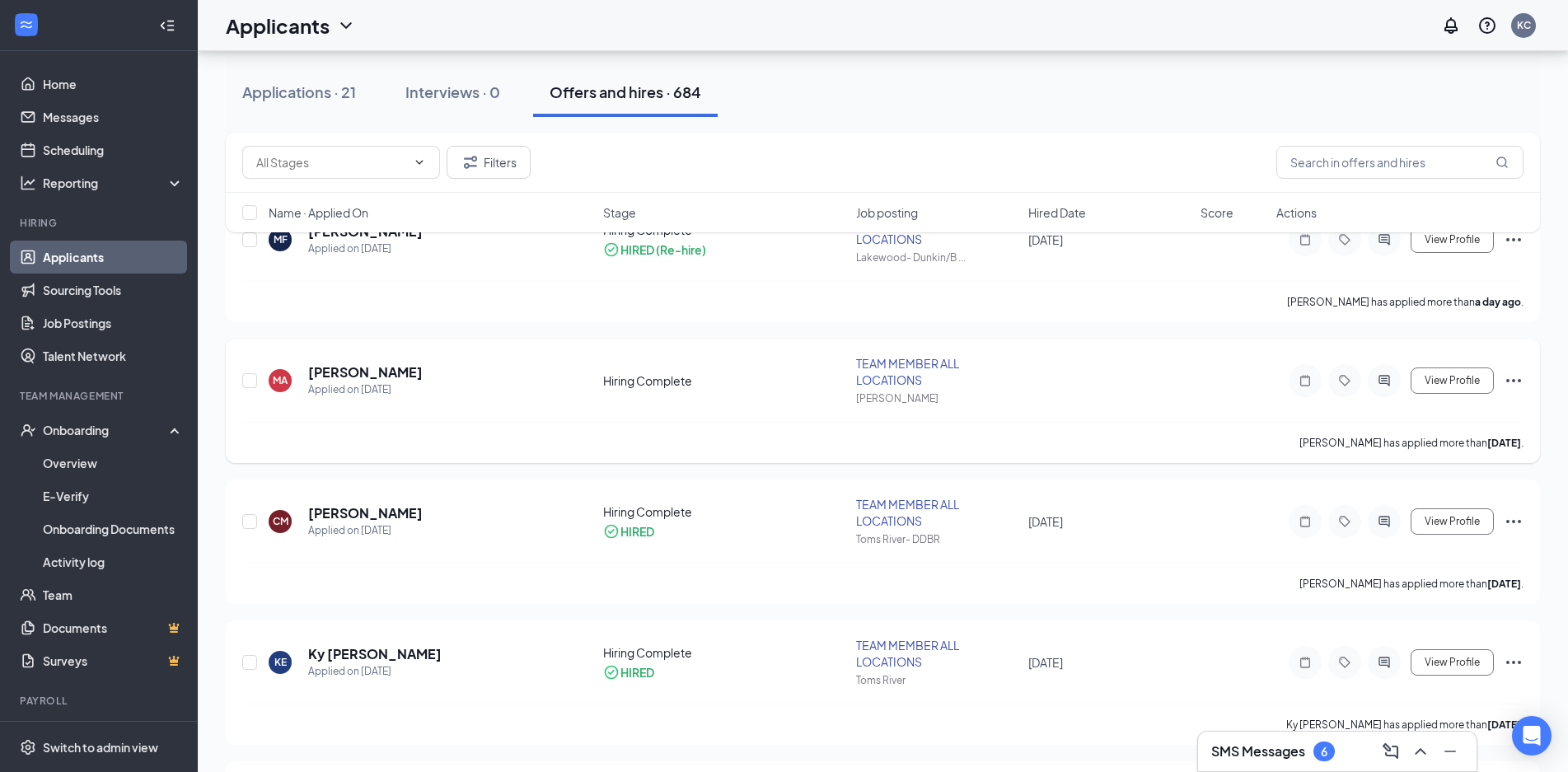
click at [1520, 383] on icon "Ellipses" at bounding box center [1513, 381] width 20 height 20
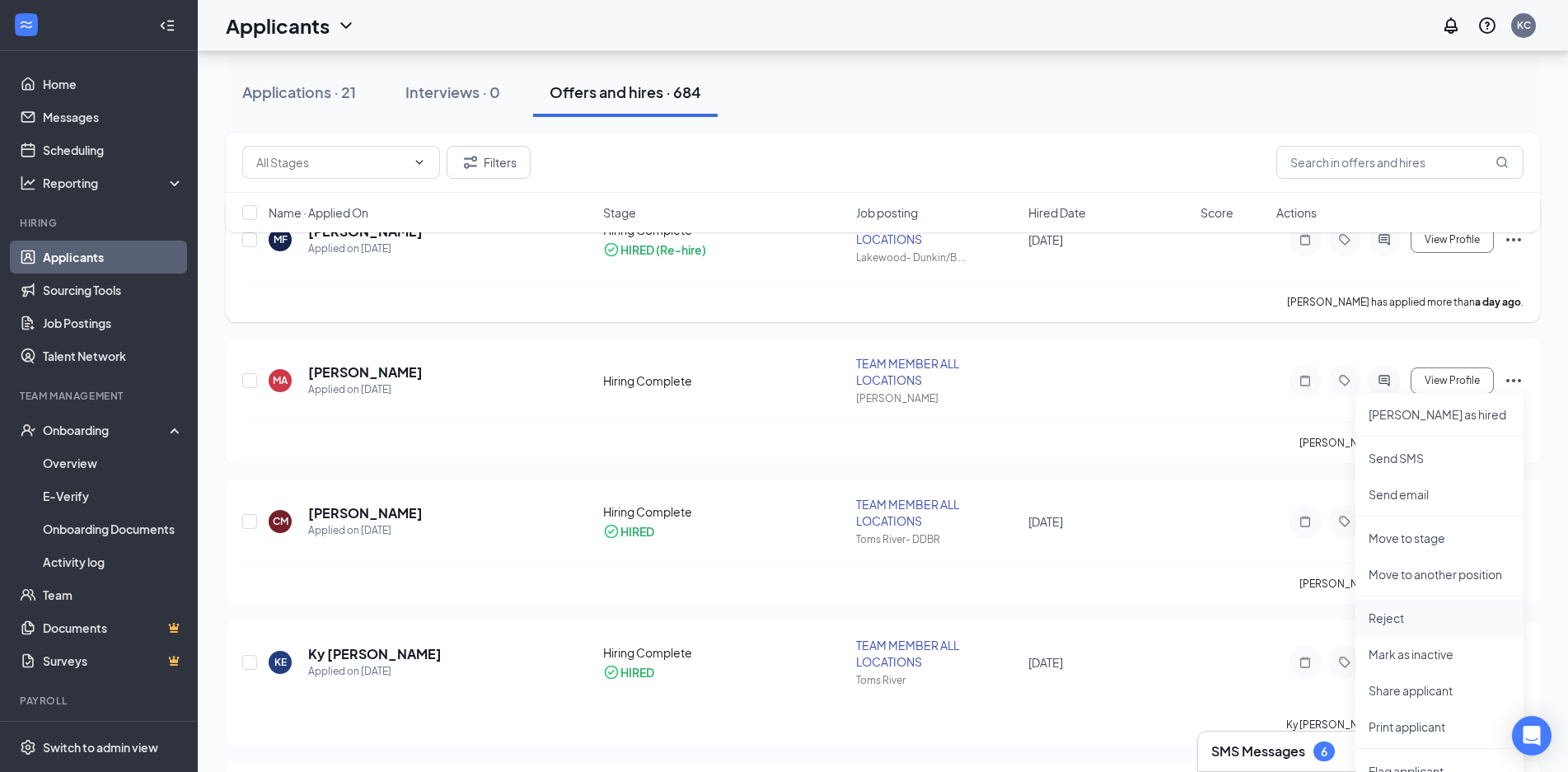
click at [1389, 626] on li "Reject" at bounding box center [1439, 617] width 168 height 36
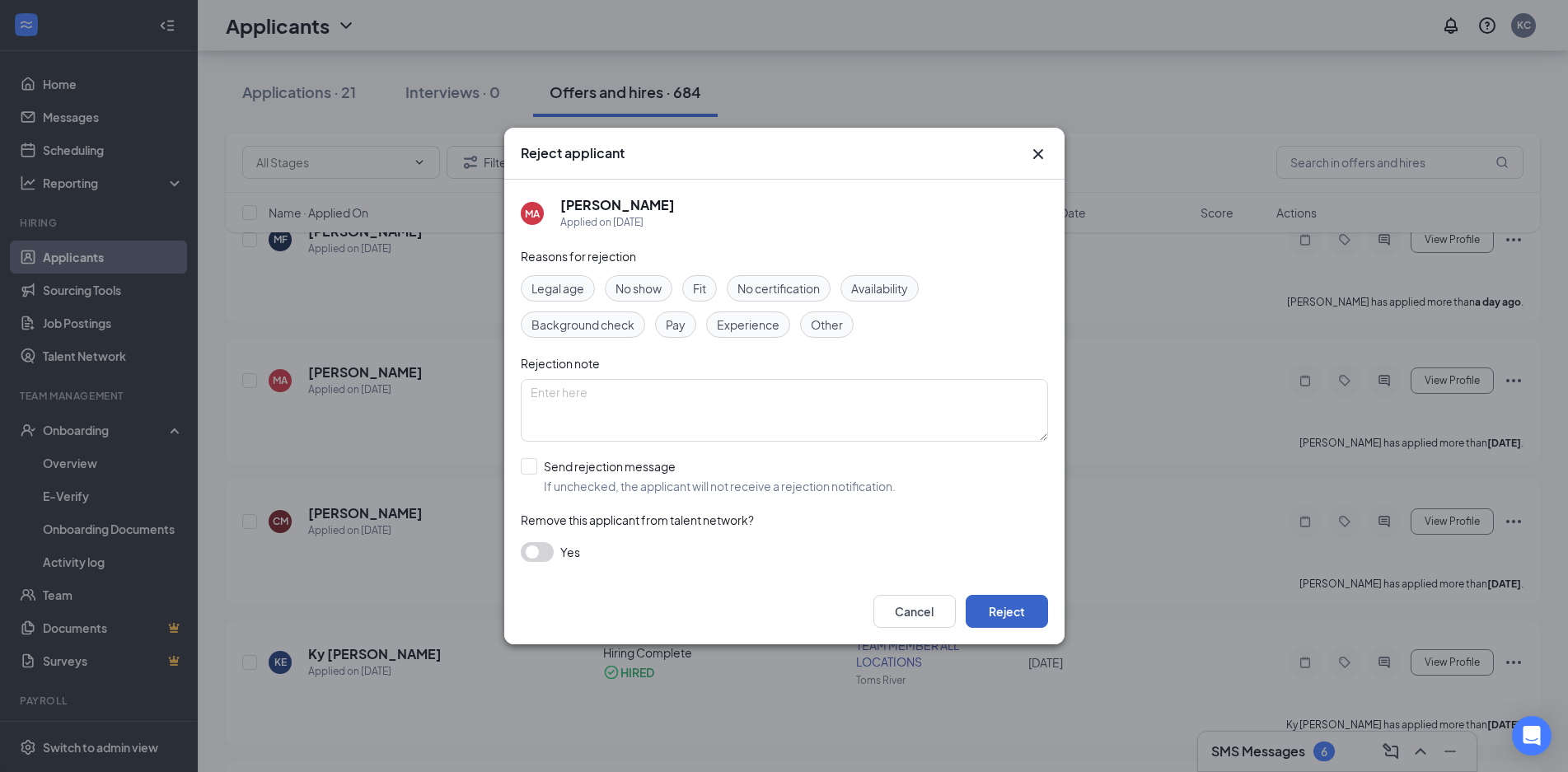
click at [1032, 626] on button "Reject" at bounding box center [1006, 611] width 82 height 33
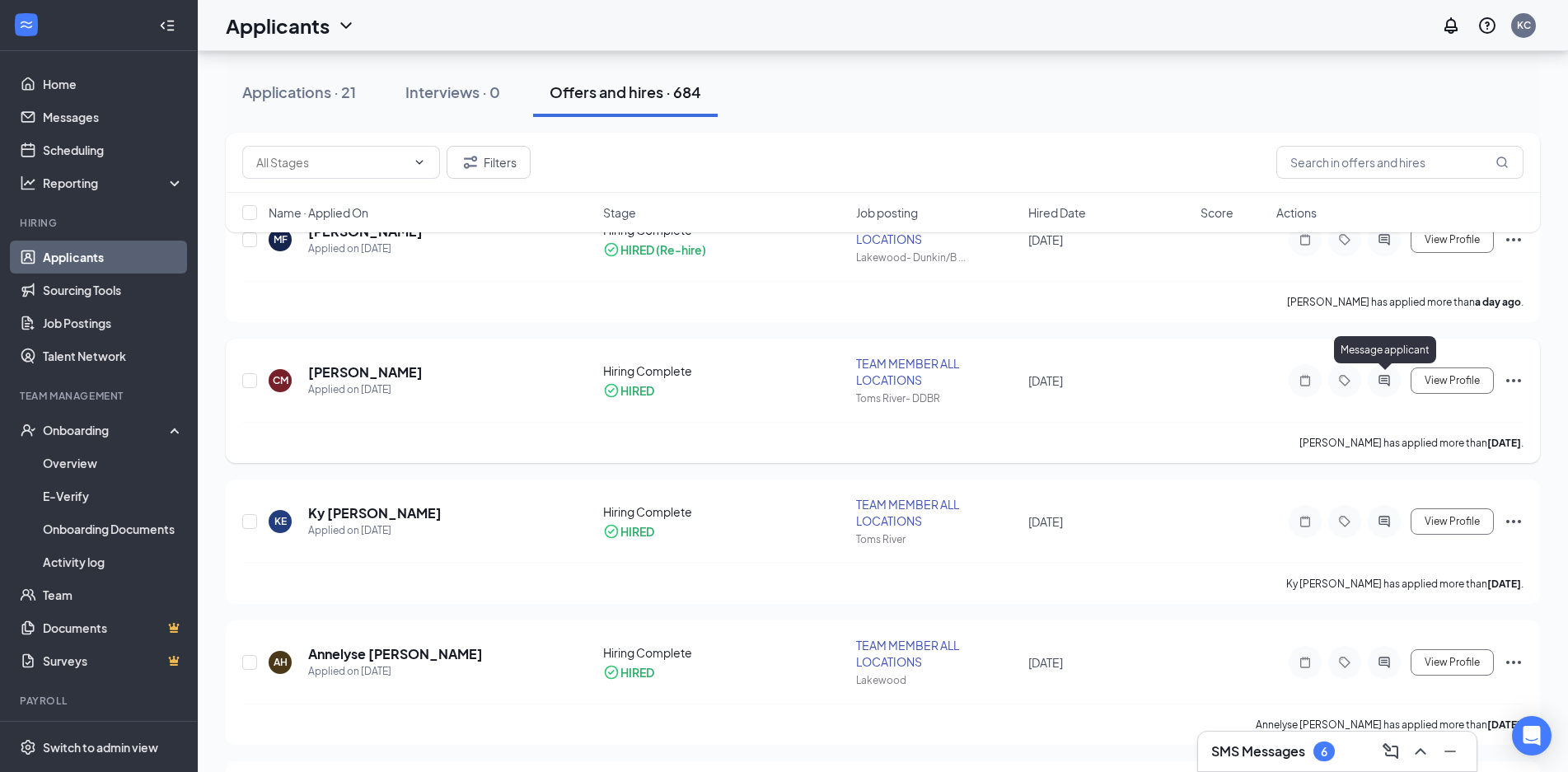
click at [1391, 379] on icon "ActiveChat" at bounding box center [1384, 381] width 20 height 13
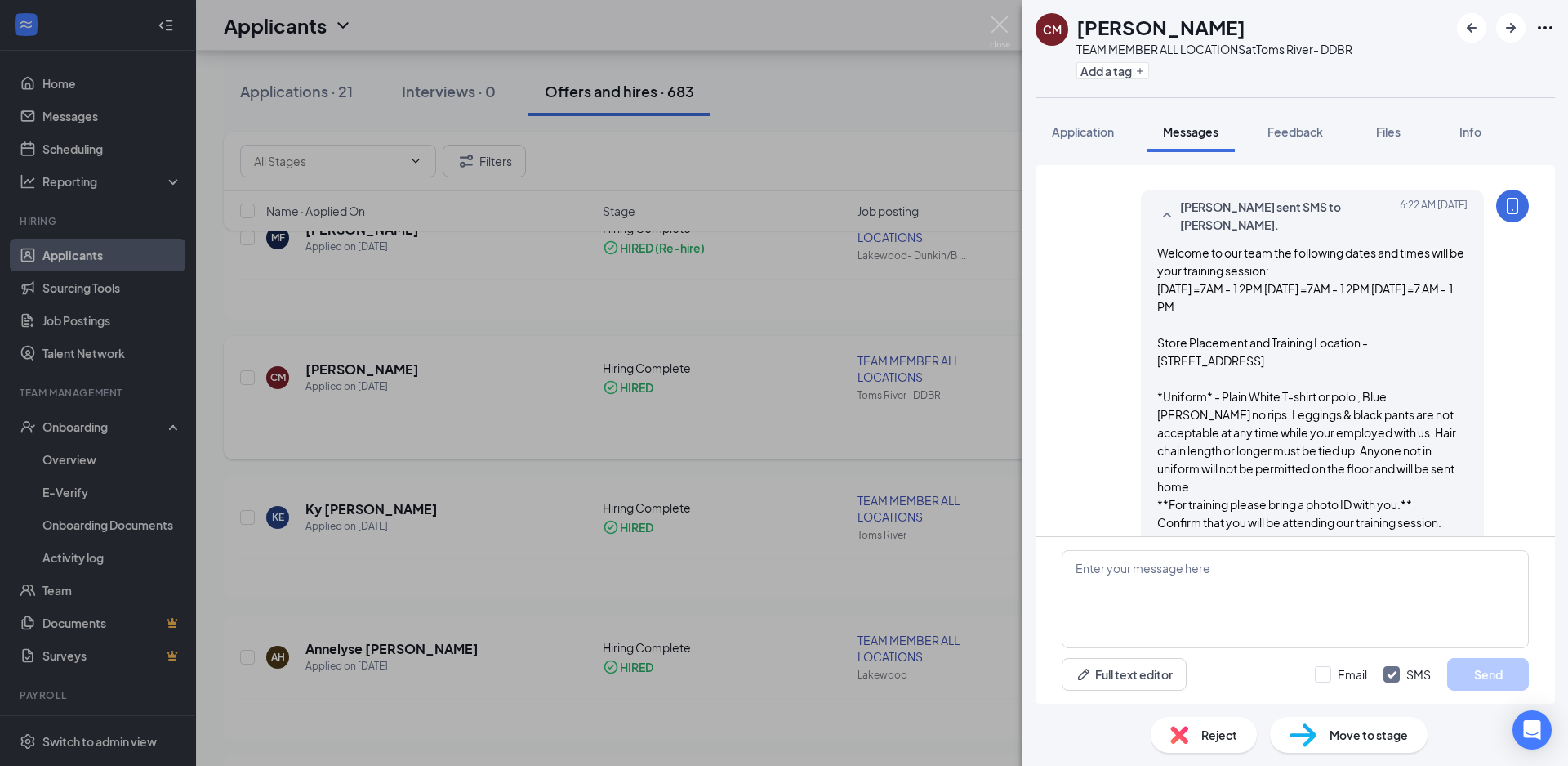
scroll to position [1356, 0]
click at [996, 18] on img at bounding box center [1000, 32] width 21 height 32
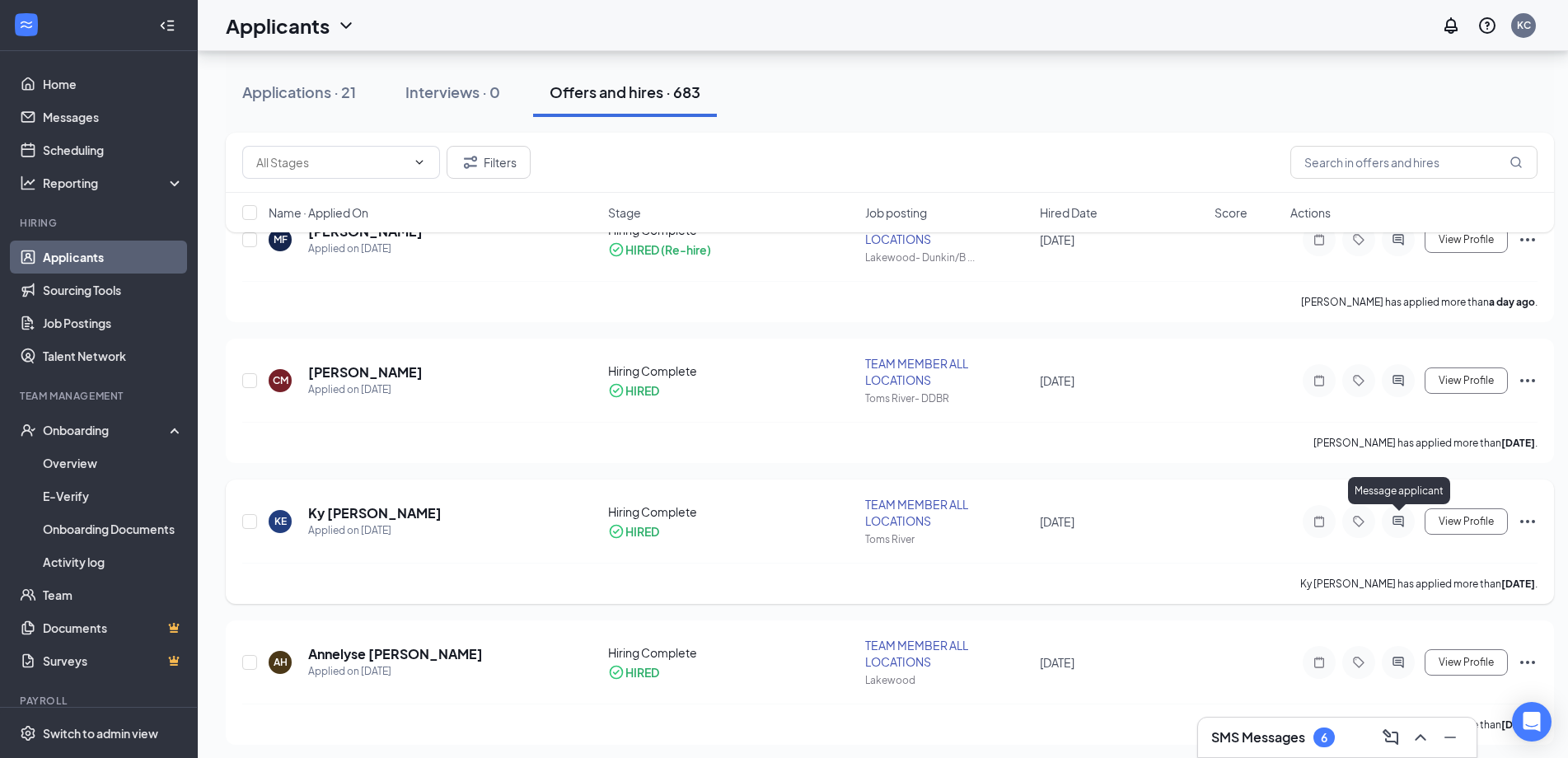
click at [1391, 523] on icon "ActiveChat" at bounding box center [1398, 521] width 20 height 13
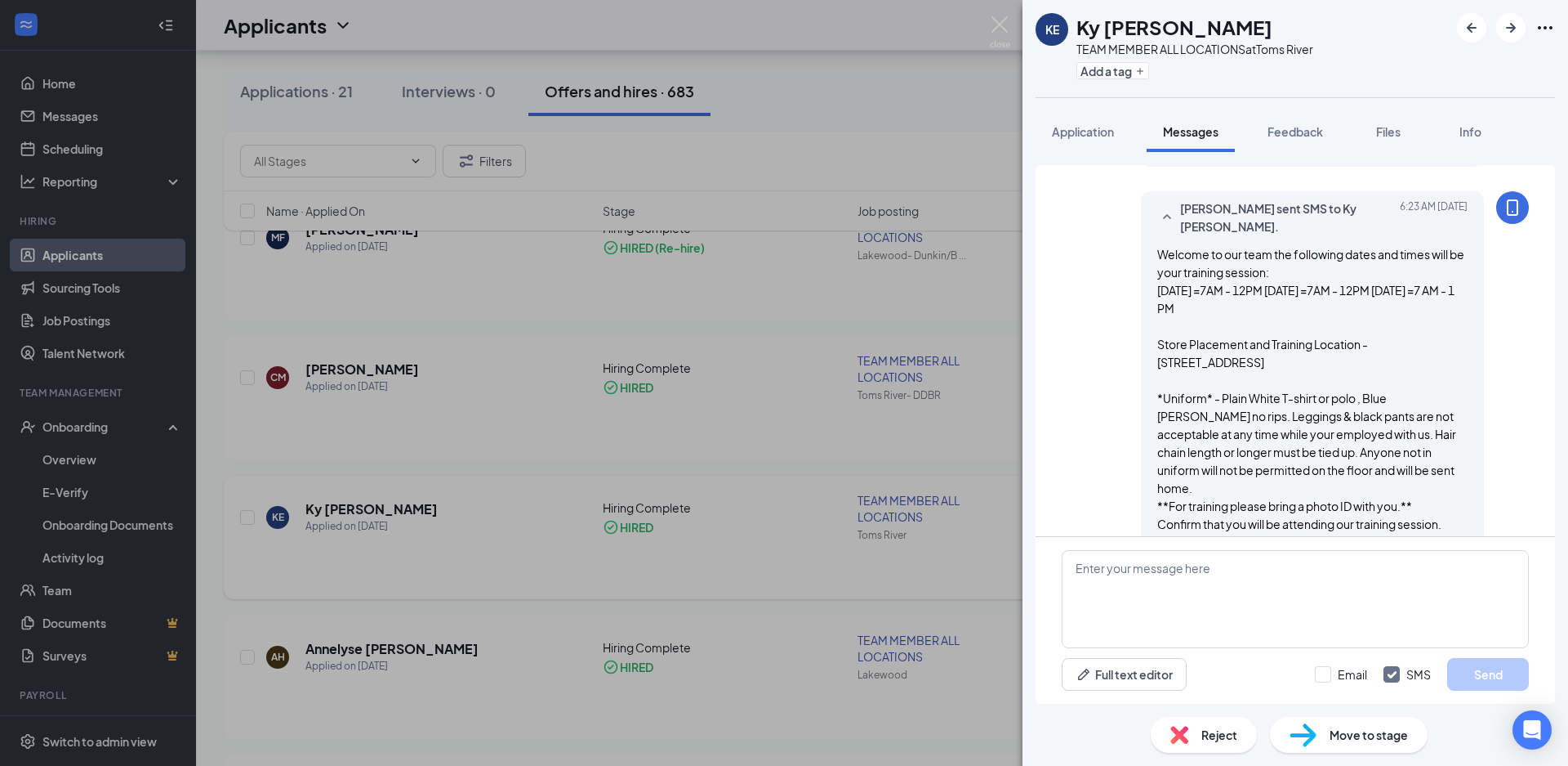
scroll to position [1392, 0]
click at [1538, 481] on div "Load earlier interactions (about 11 more) KE Ky [PERSON_NAME] sent SMS back. [D…" at bounding box center [1295, 351] width 519 height 371
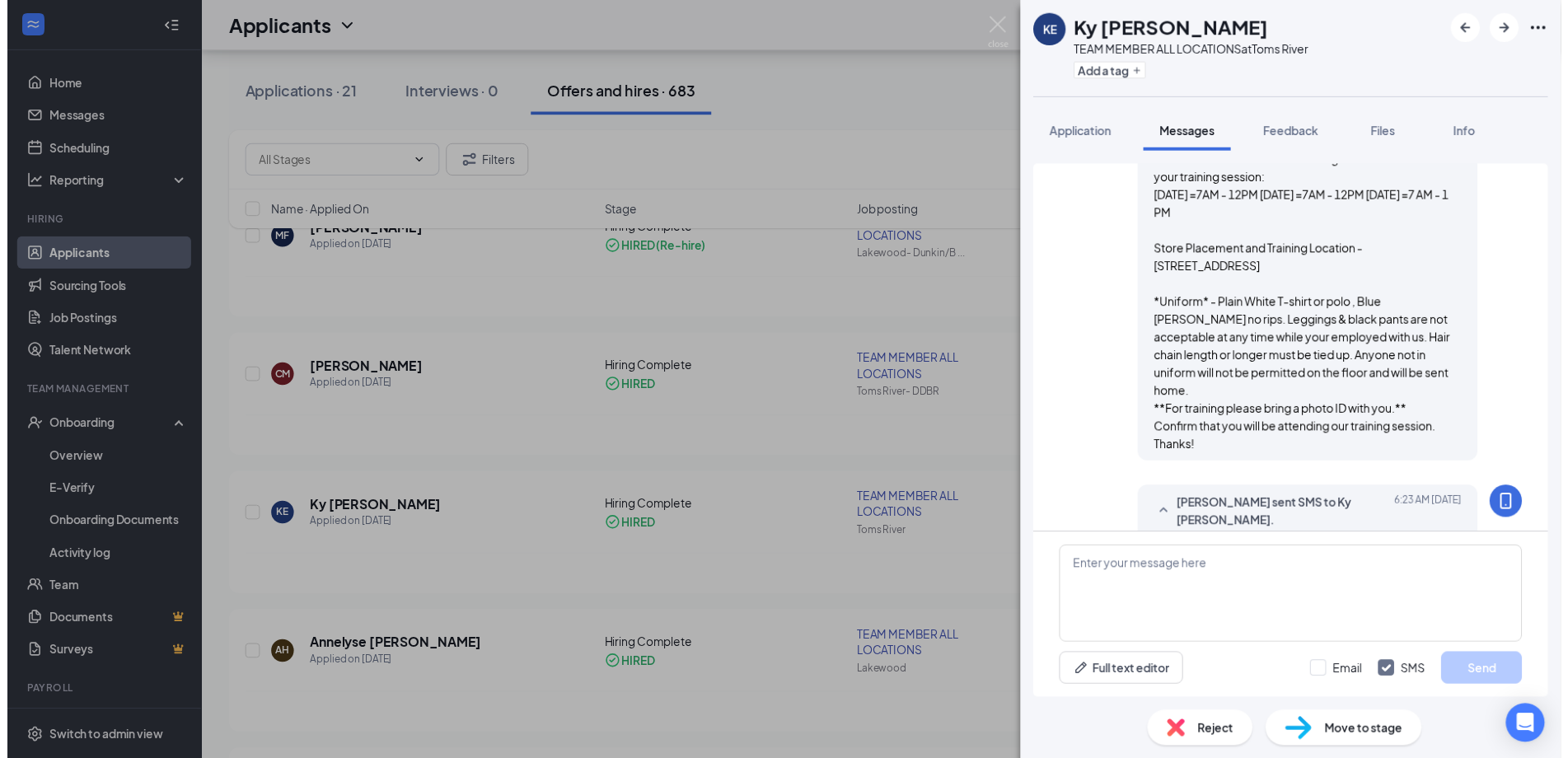
scroll to position [1044, 0]
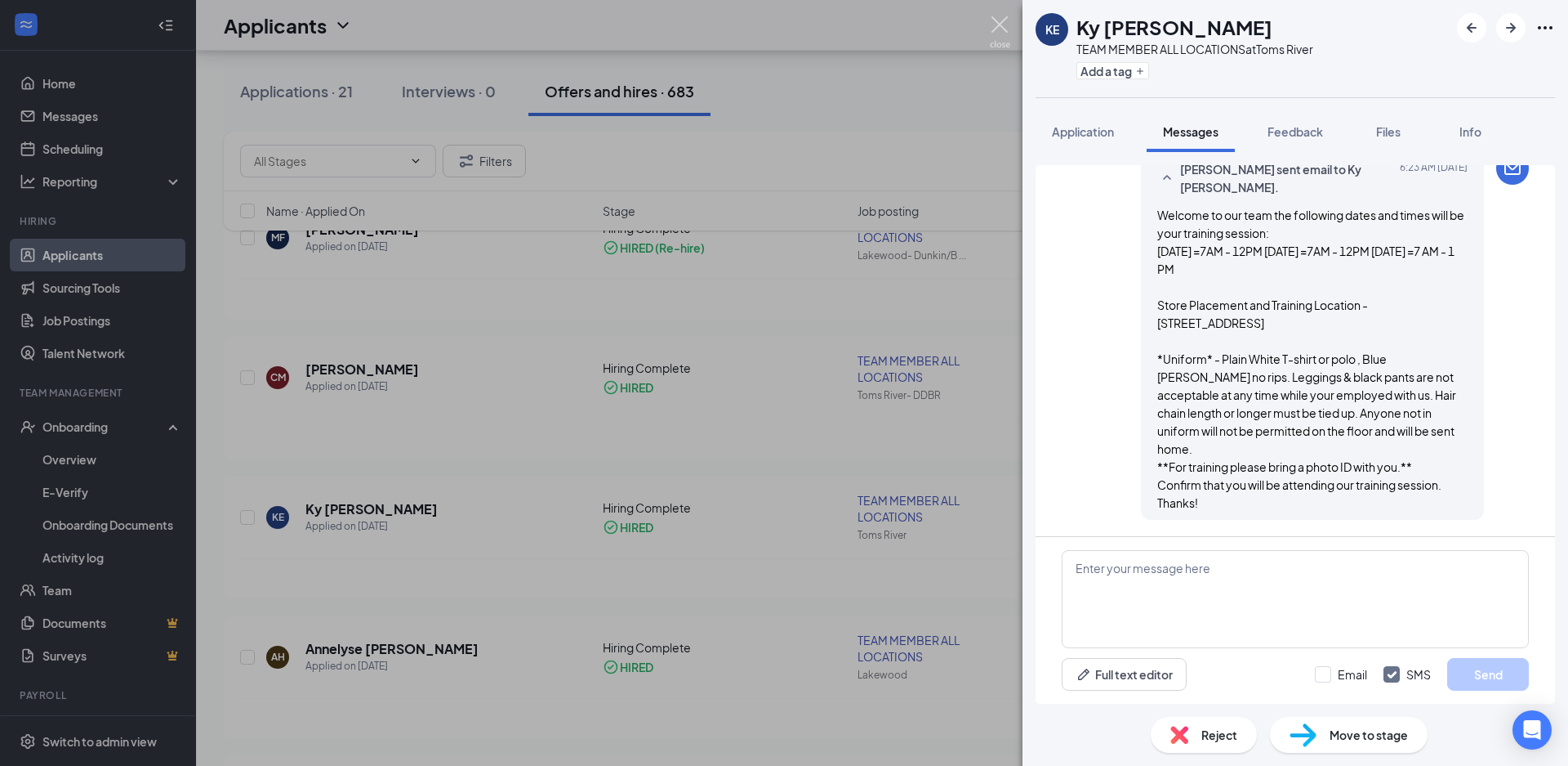
click at [1001, 22] on img at bounding box center [1000, 32] width 21 height 32
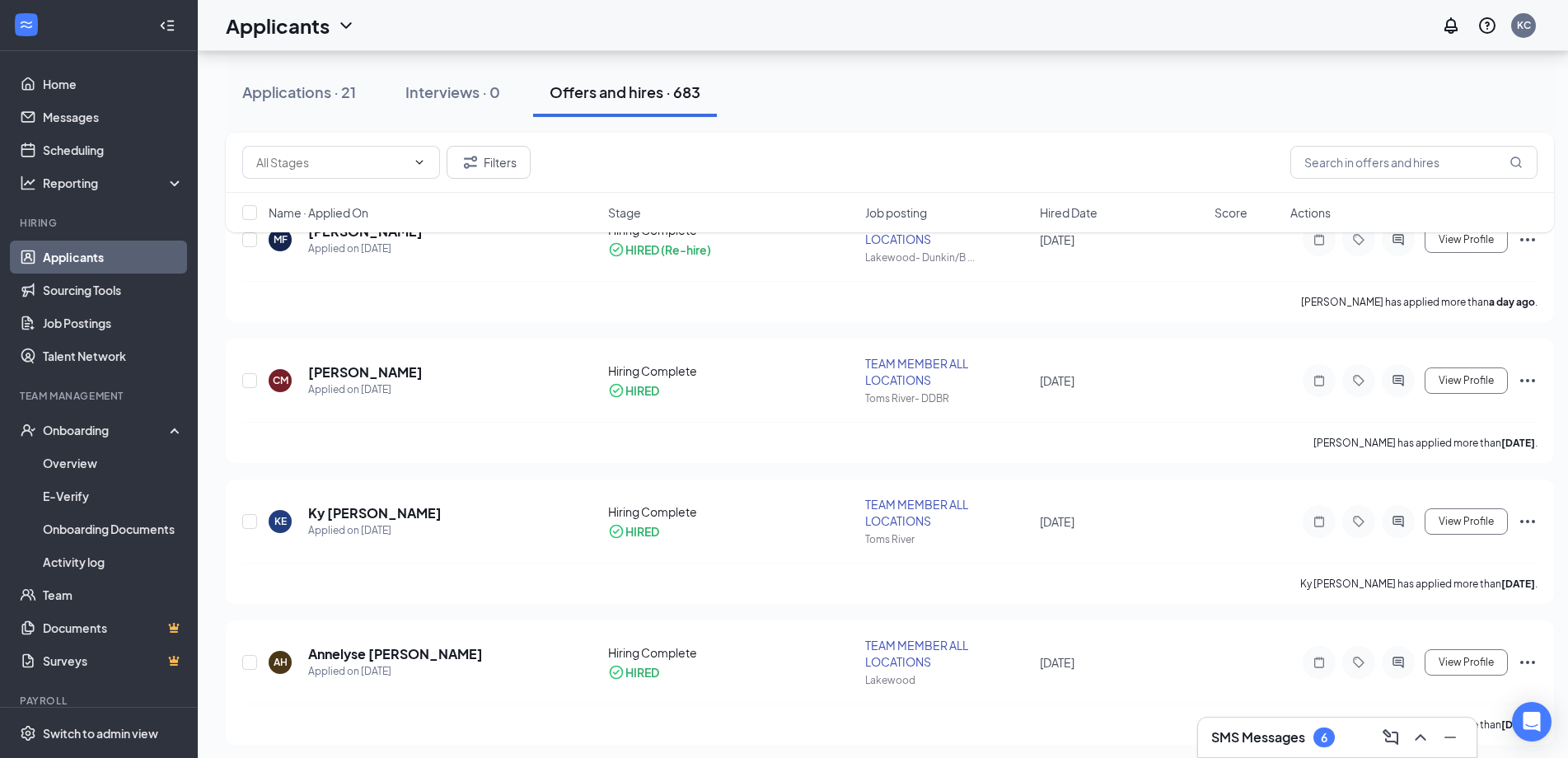
click at [108, 260] on link "Applicants" at bounding box center [113, 257] width 141 height 33
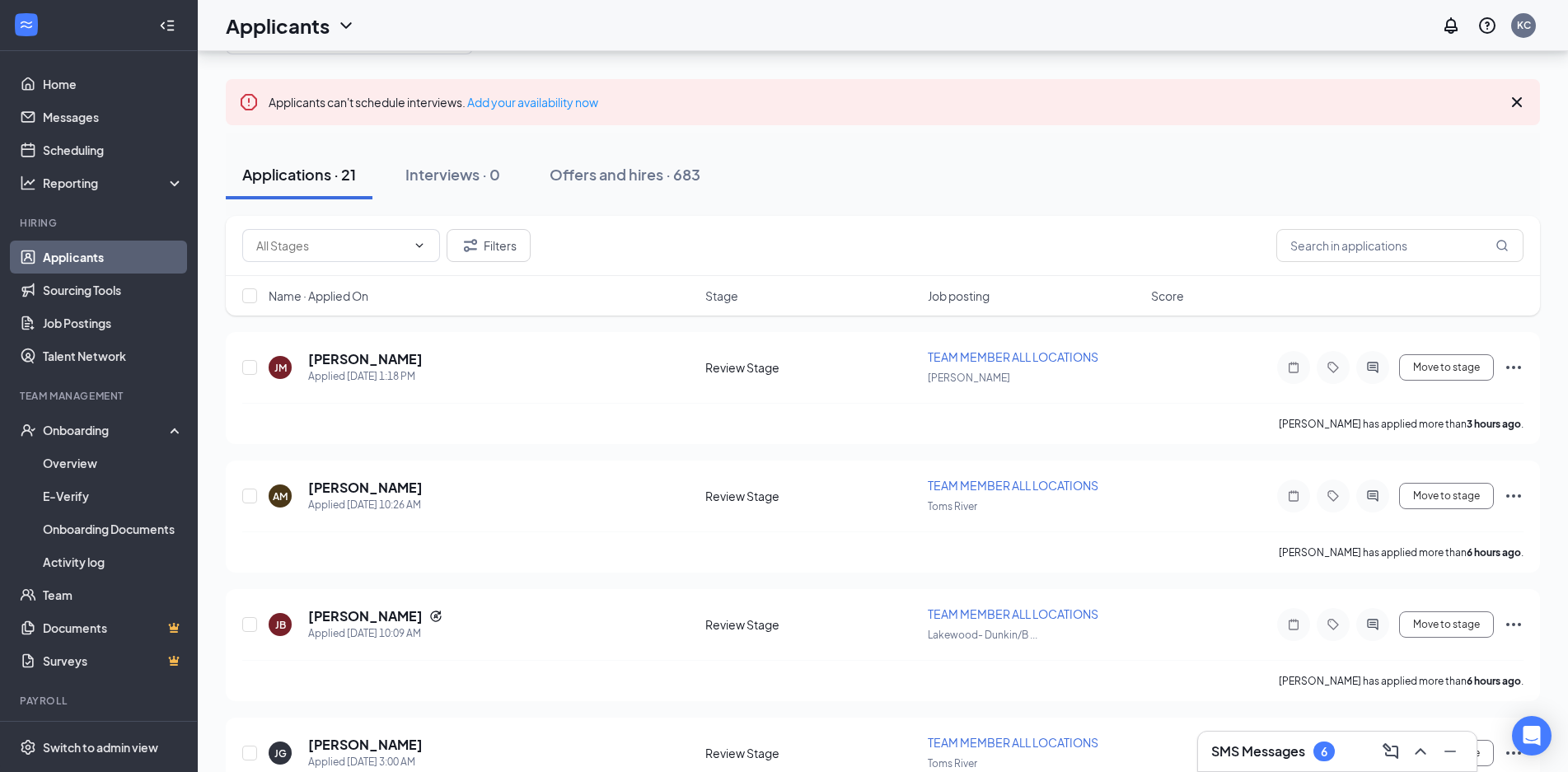
scroll to position [79, 0]
click at [1339, 746] on div "SMS Messages 6" at bounding box center [1337, 750] width 252 height 26
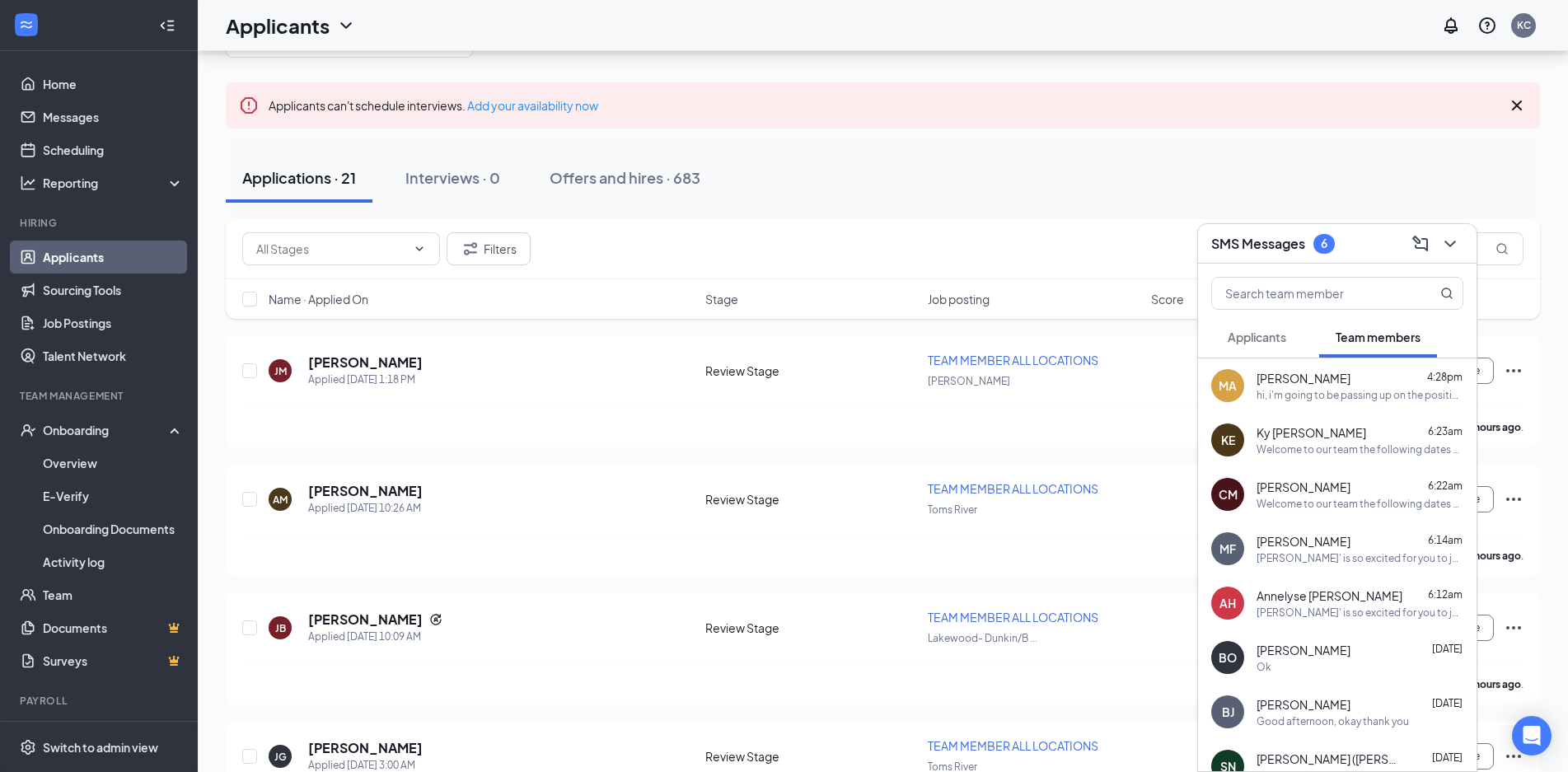
click at [1294, 370] on span "[PERSON_NAME]" at bounding box center [1304, 378] width 94 height 17
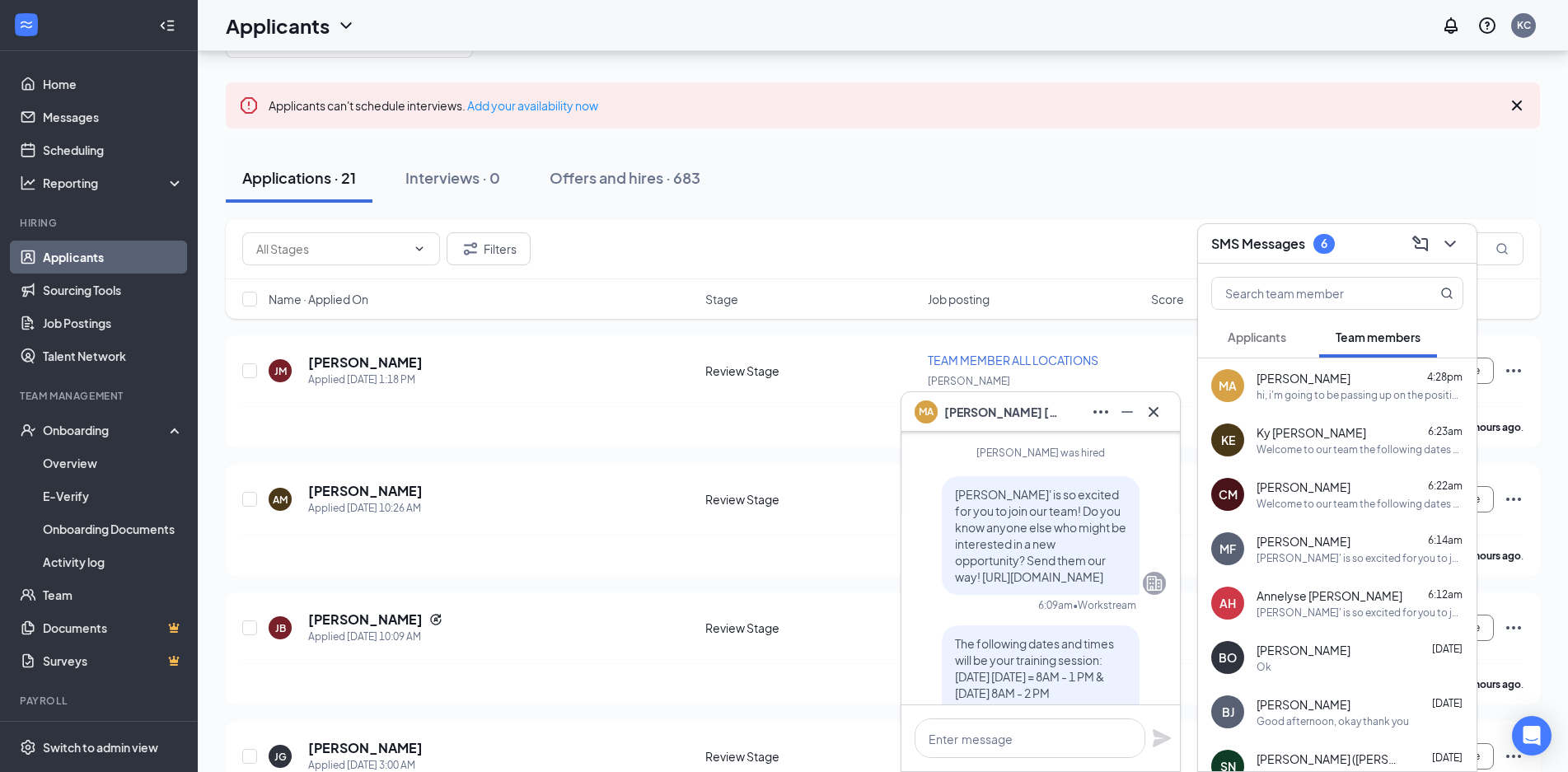
scroll to position [-674, 0]
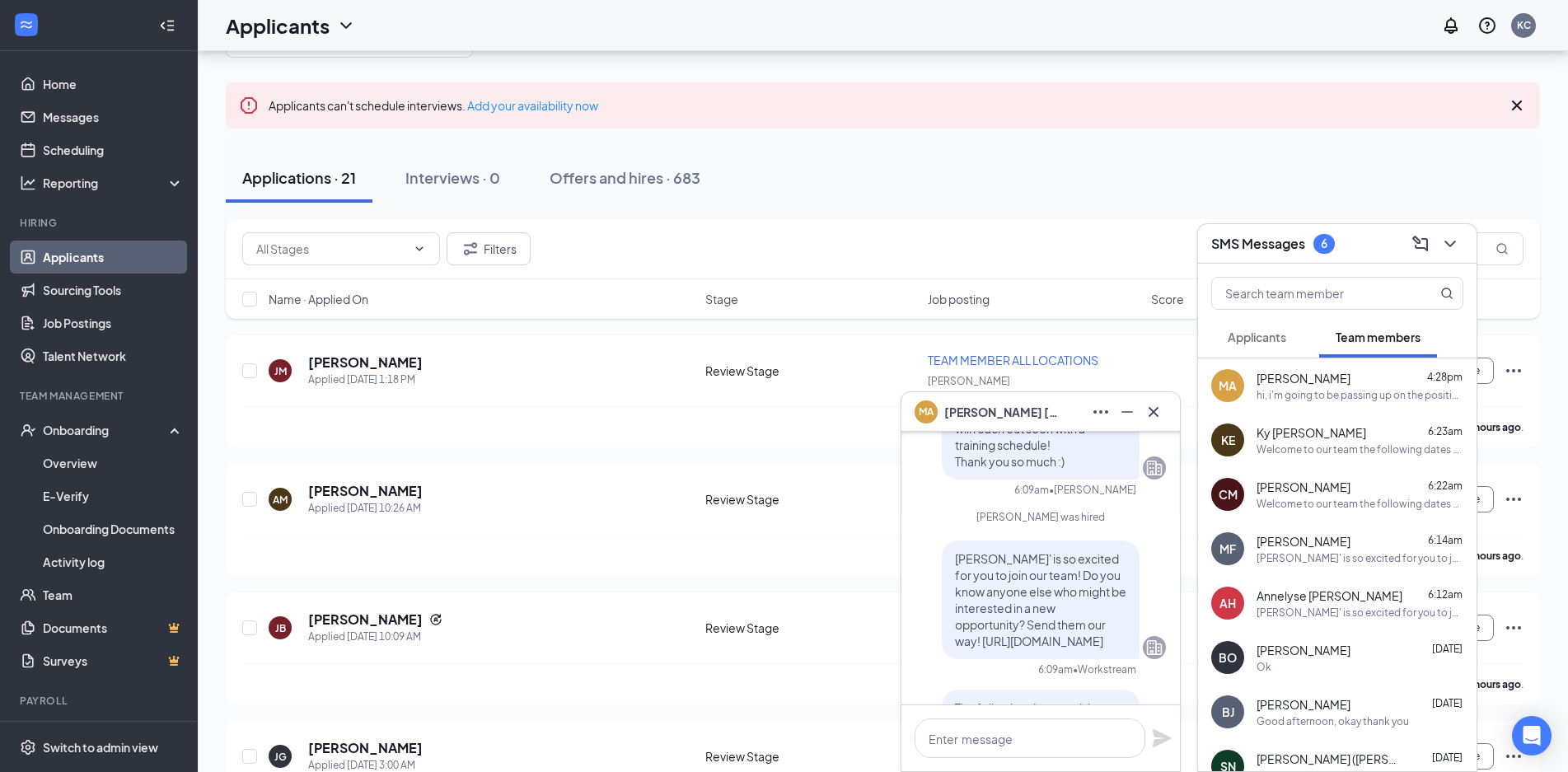
click at [1061, 628] on span "[PERSON_NAME]' is so excited for you to join our team! Do you know anyone else …" at bounding box center [1040, 600] width 171 height 97
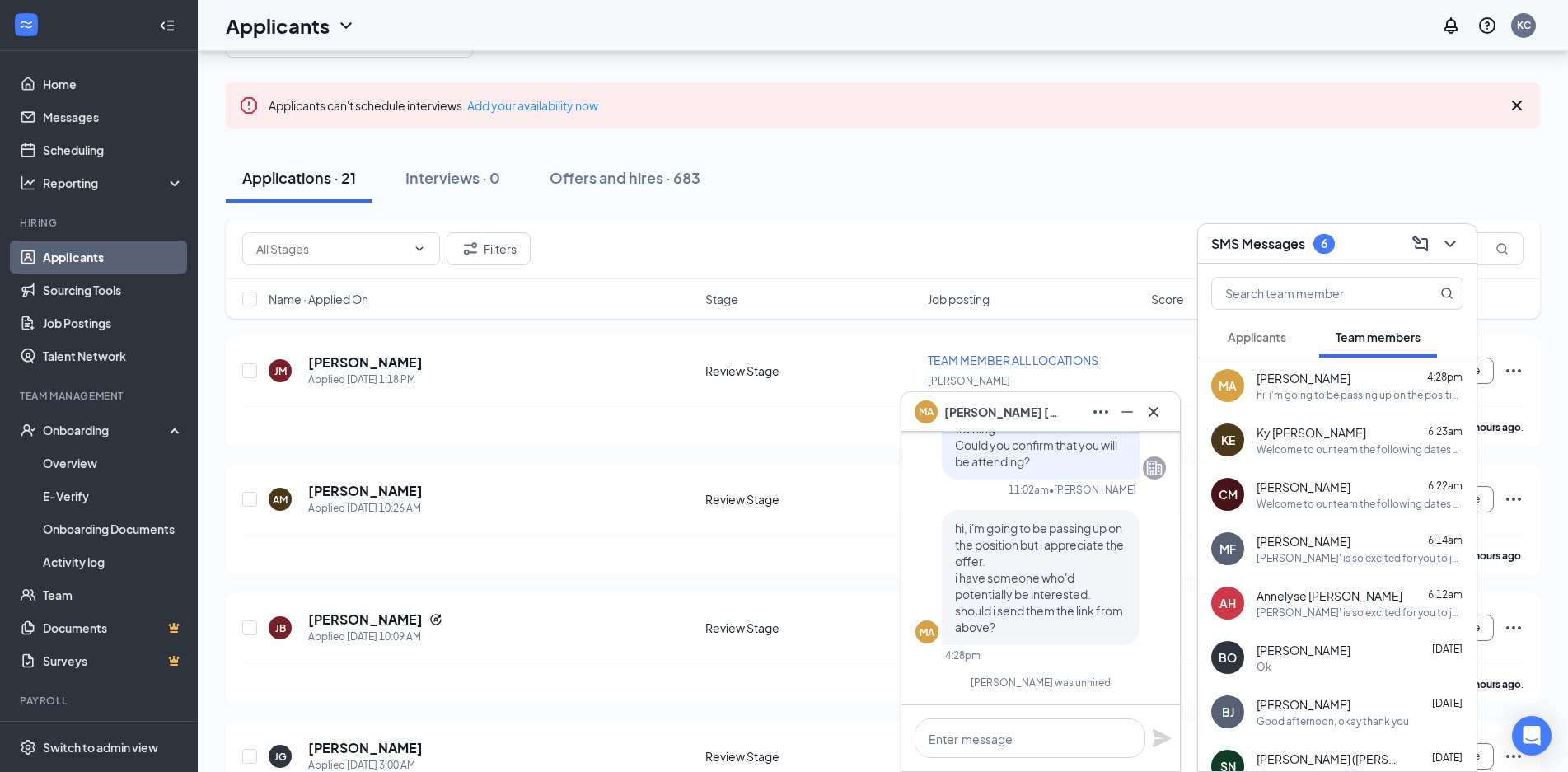
scroll to position [0, 0]
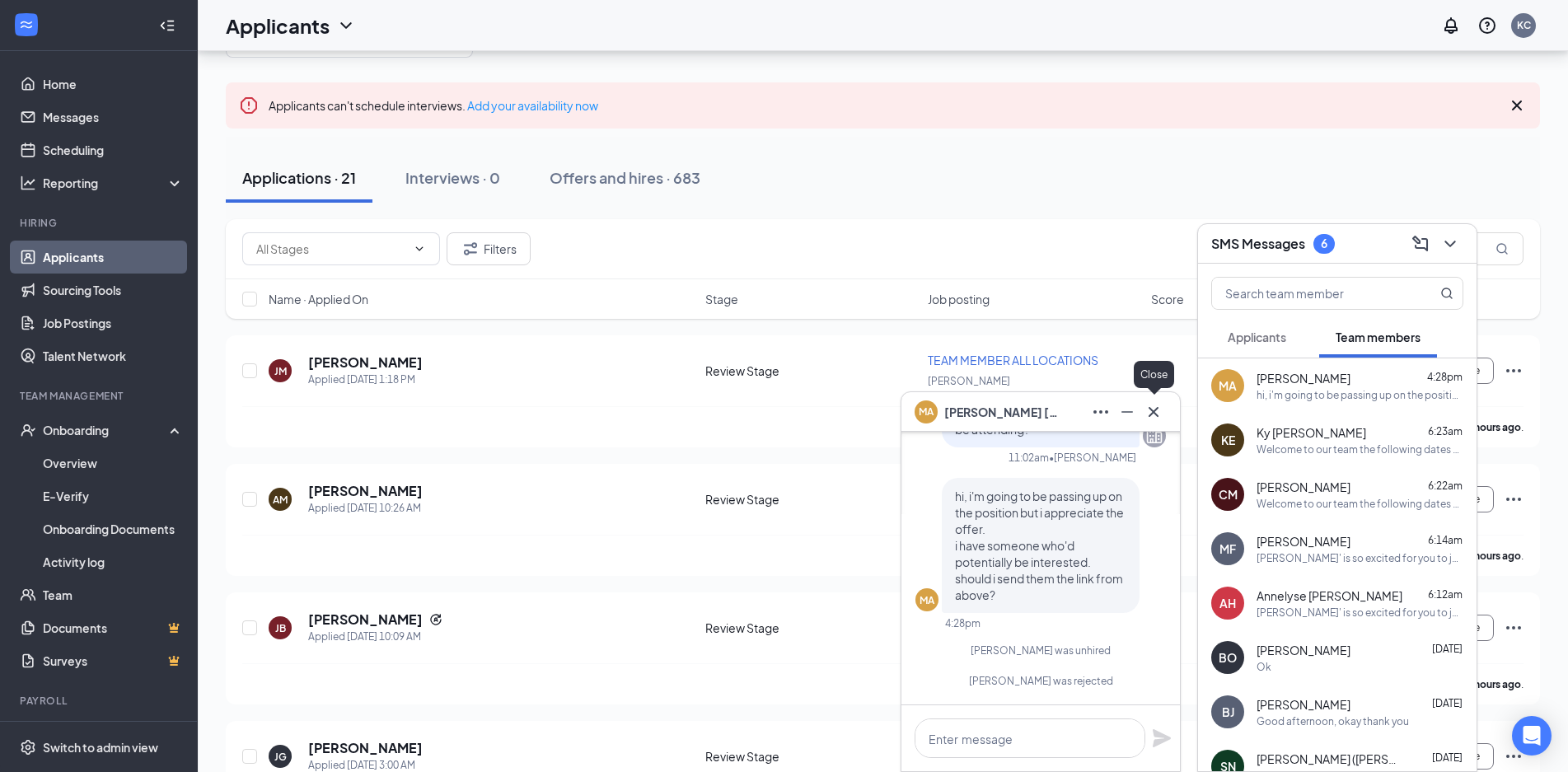
click at [1147, 413] on icon "Cross" at bounding box center [1153, 412] width 20 height 20
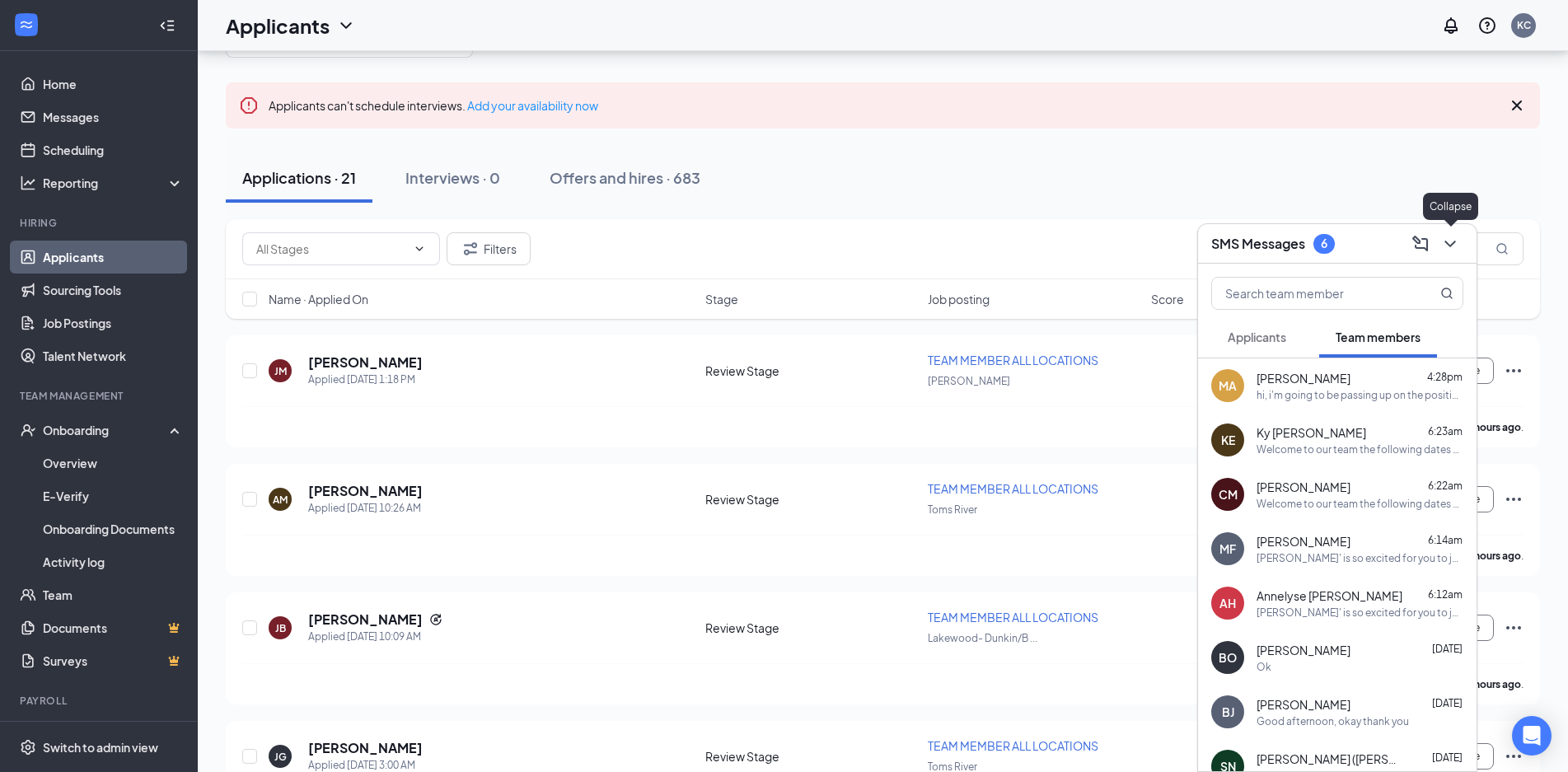
click at [1438, 243] on button at bounding box center [1449, 243] width 26 height 26
